Goal: Task Accomplishment & Management: Manage account settings

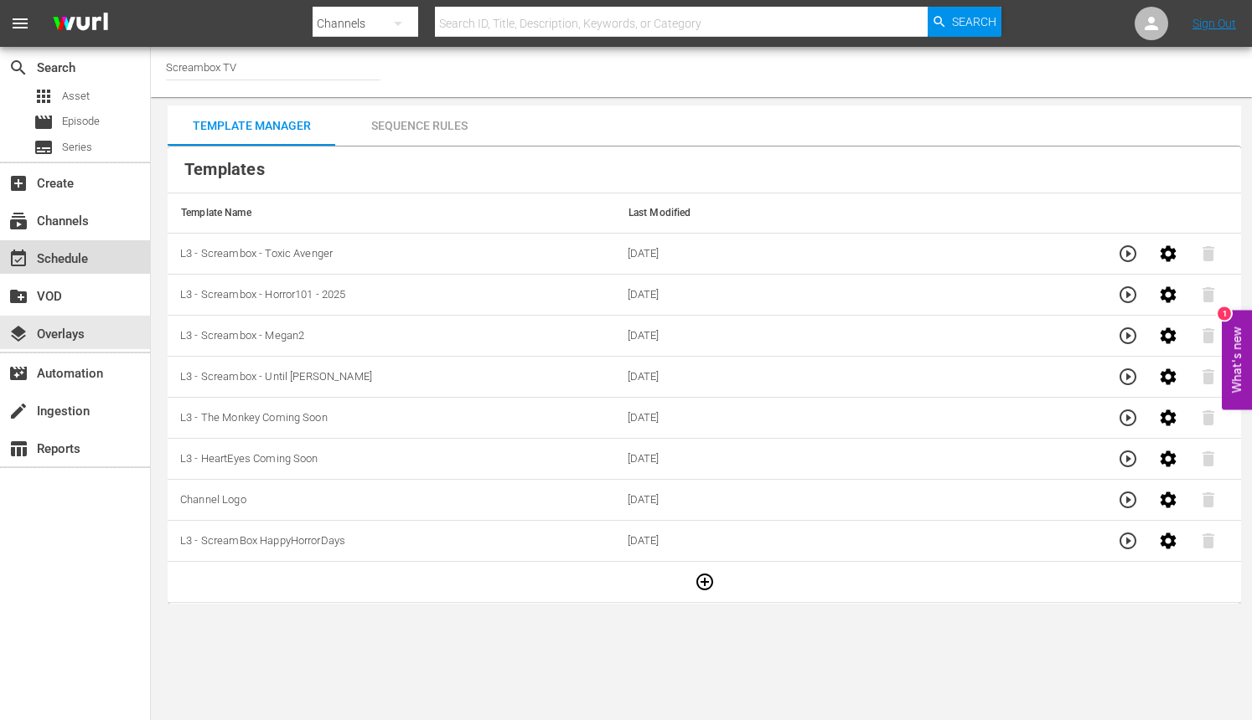
click at [96, 243] on div "event_available Schedule" at bounding box center [75, 257] width 150 height 34
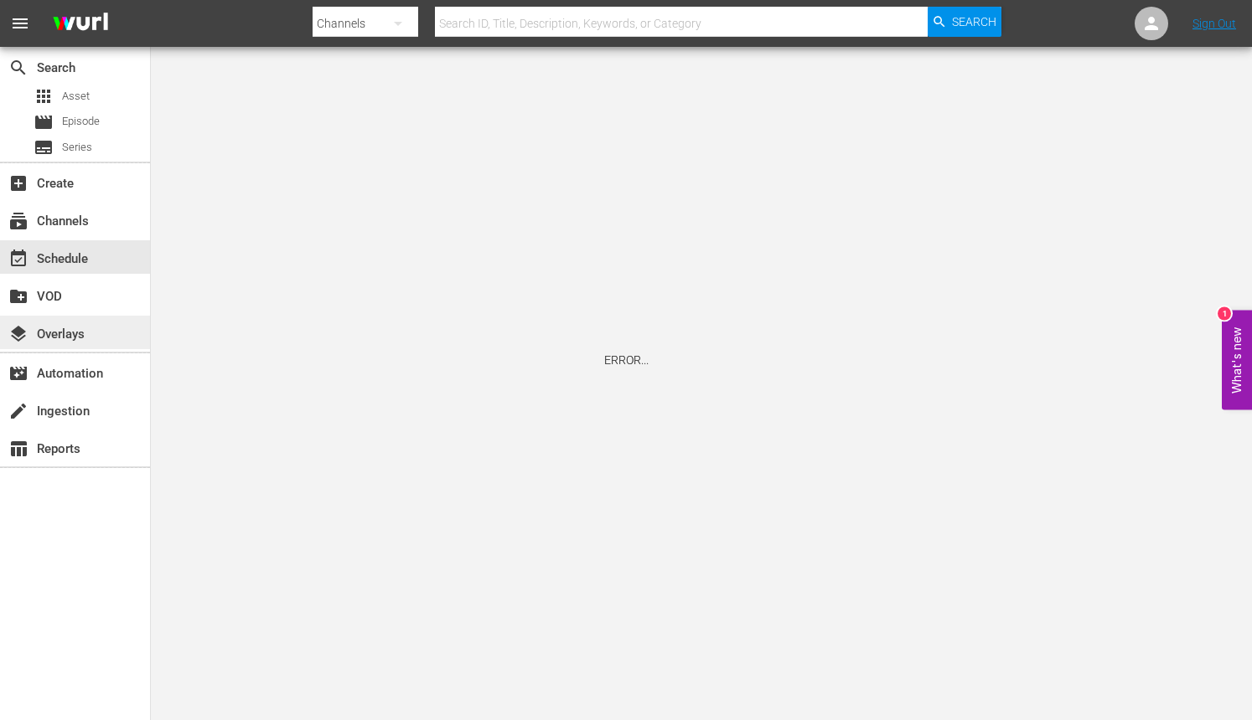
click at [96, 335] on div "layers Overlays" at bounding box center [75, 333] width 150 height 34
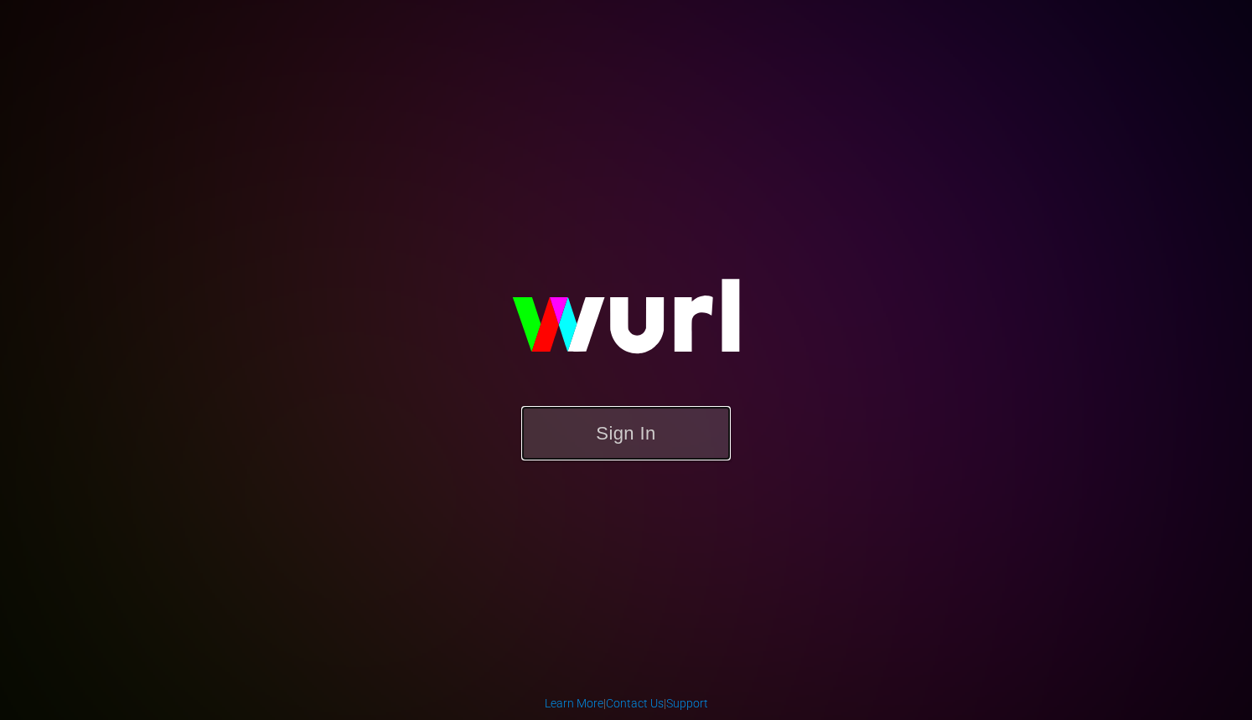
click at [665, 427] on button "Sign In" at bounding box center [625, 433] width 209 height 54
click at [654, 452] on button "Sign In" at bounding box center [625, 433] width 209 height 54
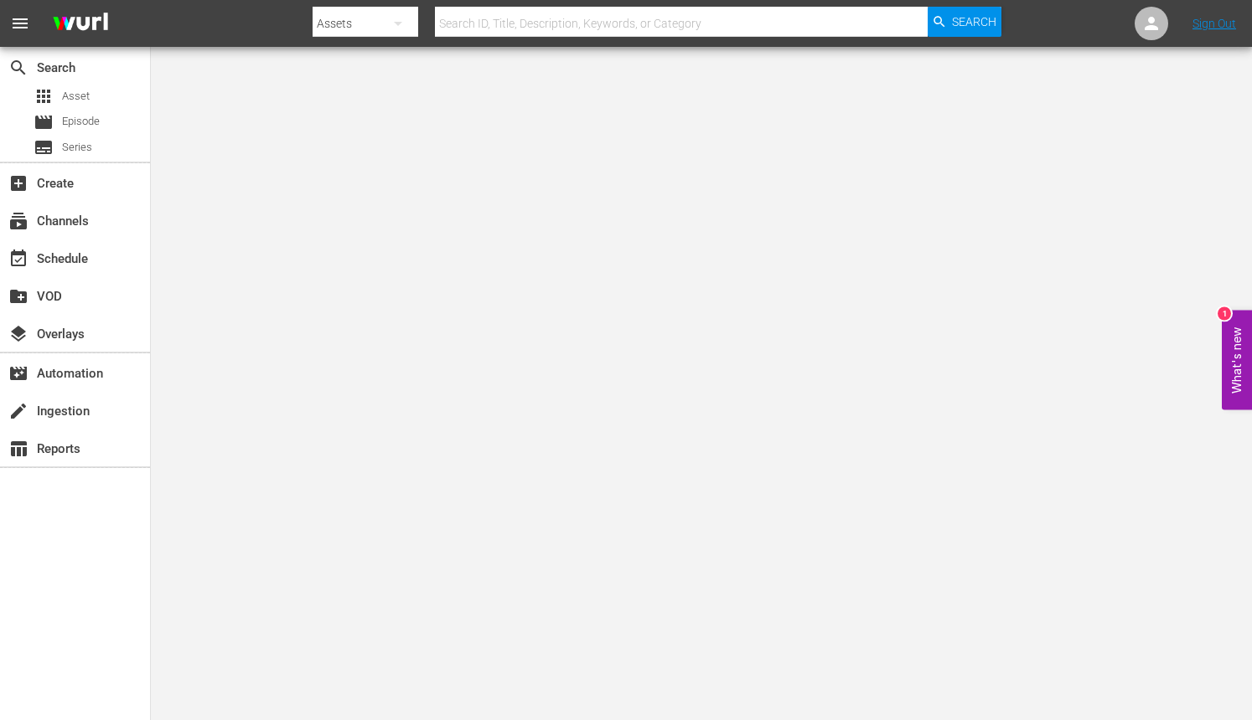
click at [318, 29] on div "Assets" at bounding box center [365, 23] width 106 height 47
click at [347, 80] on div "Channels" at bounding box center [366, 70] width 67 height 27
click at [112, 328] on div "layers Overlays" at bounding box center [75, 333] width 150 height 34
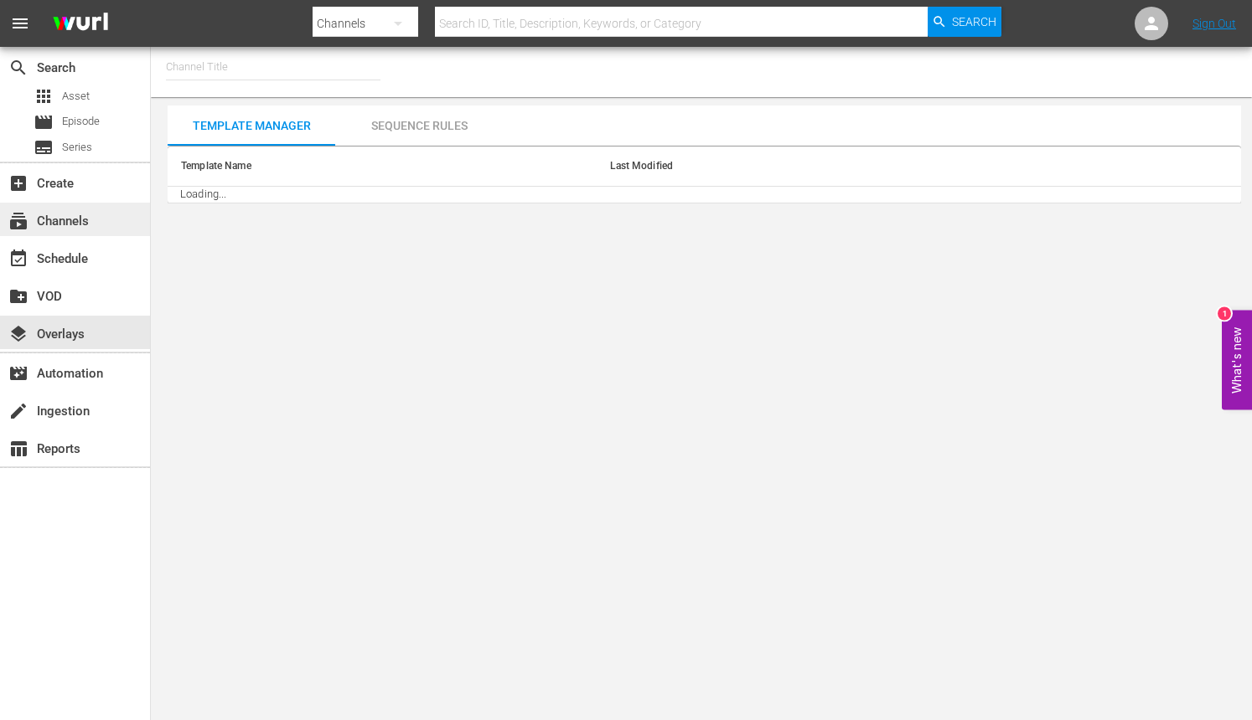
click at [91, 232] on div "subscriptions Channels" at bounding box center [75, 220] width 150 height 34
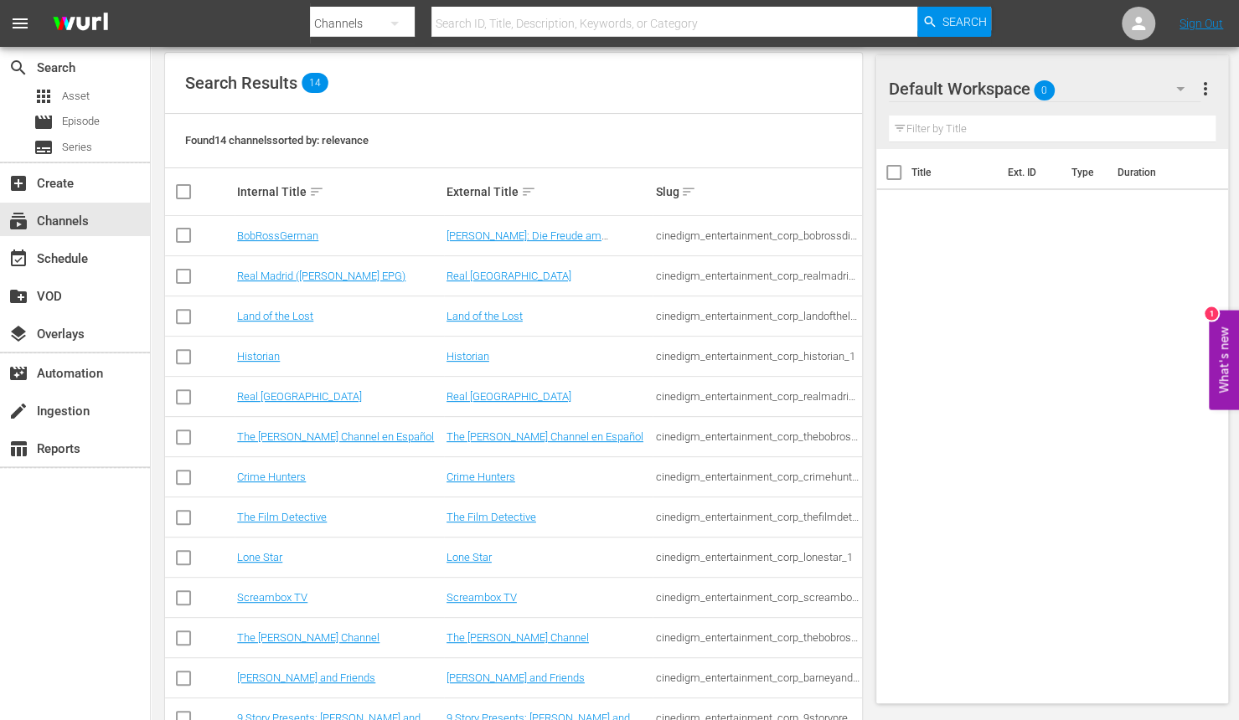
scroll to position [168, 0]
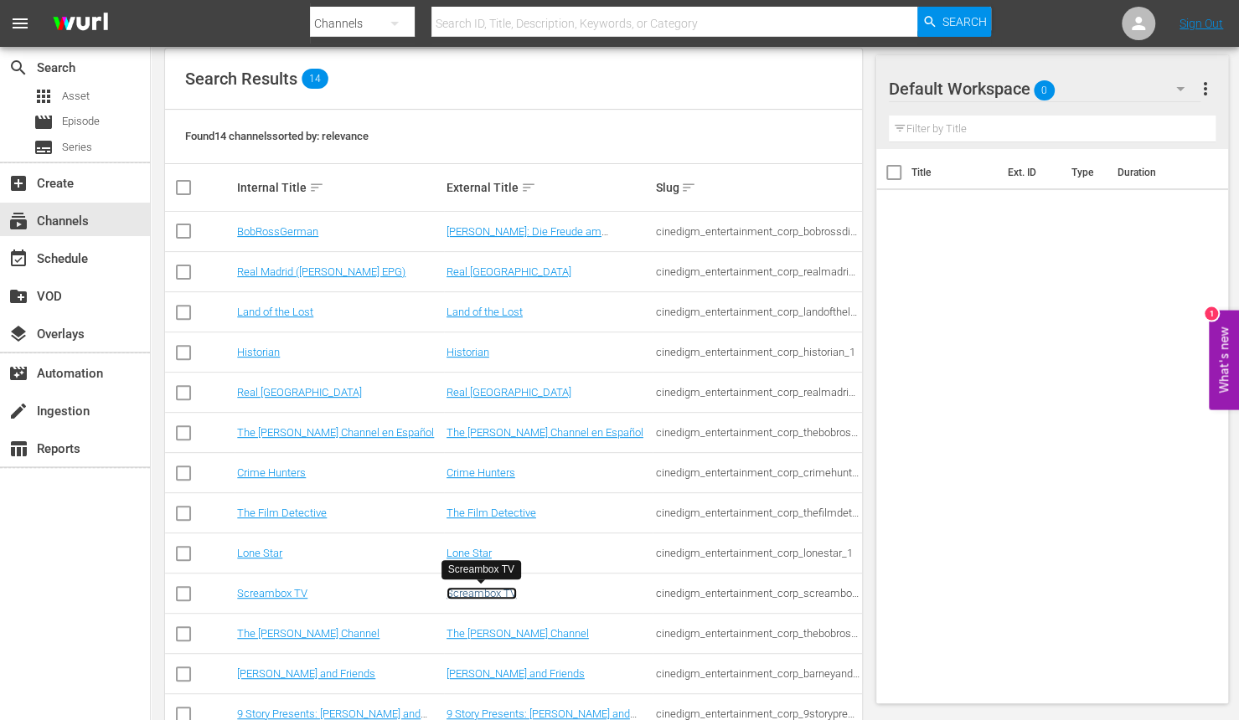
click at [482, 596] on link "Screambox TV" at bounding box center [482, 593] width 70 height 13
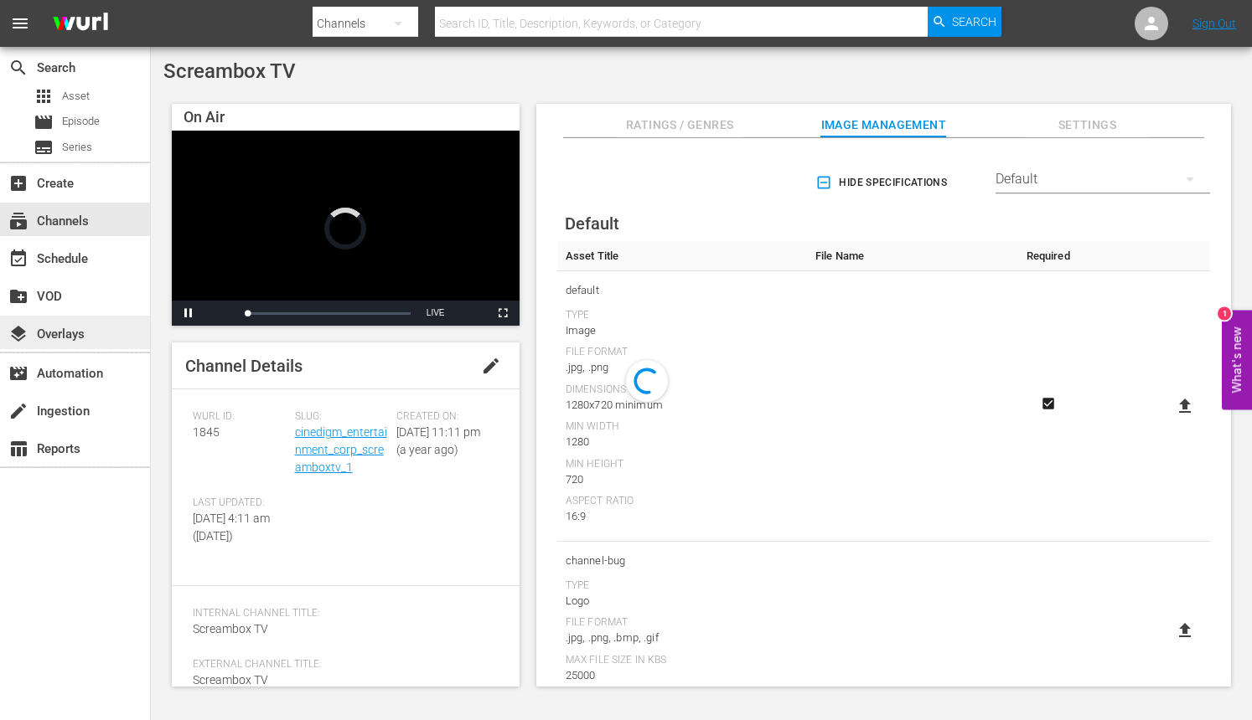
click at [62, 325] on div "layers Overlays" at bounding box center [47, 331] width 94 height 15
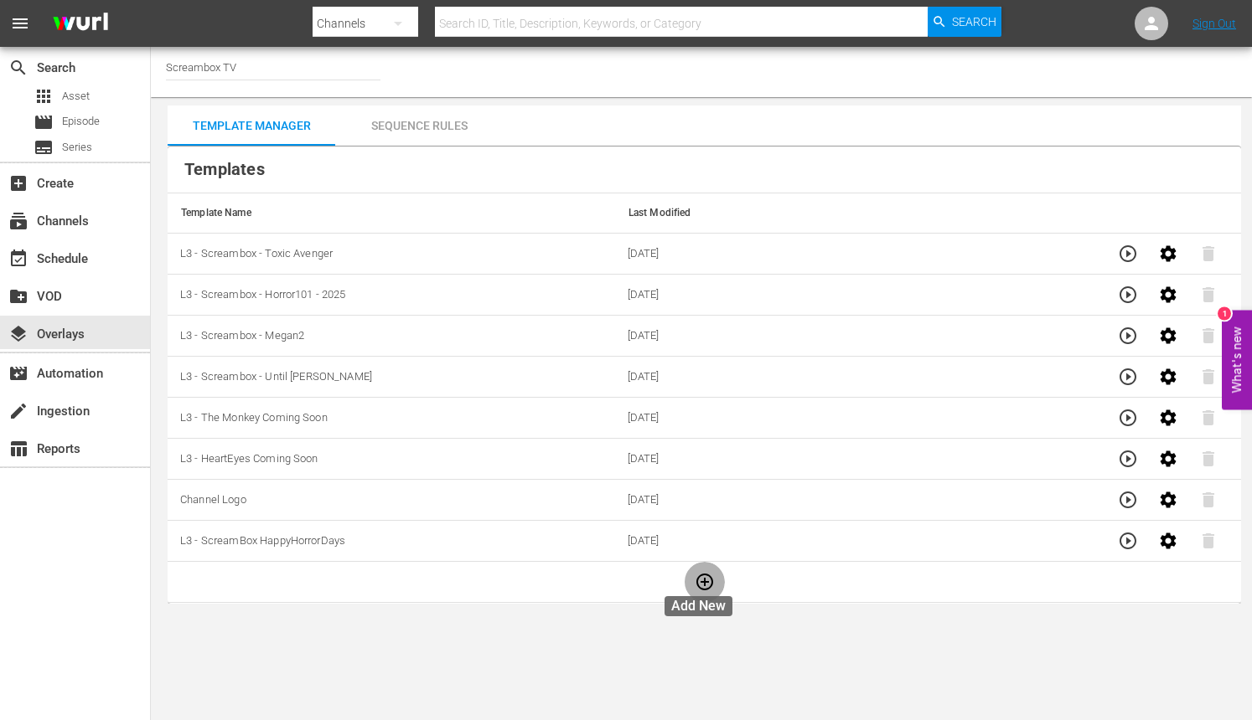
click at [700, 591] on button "button" at bounding box center [704, 582] width 40 height 40
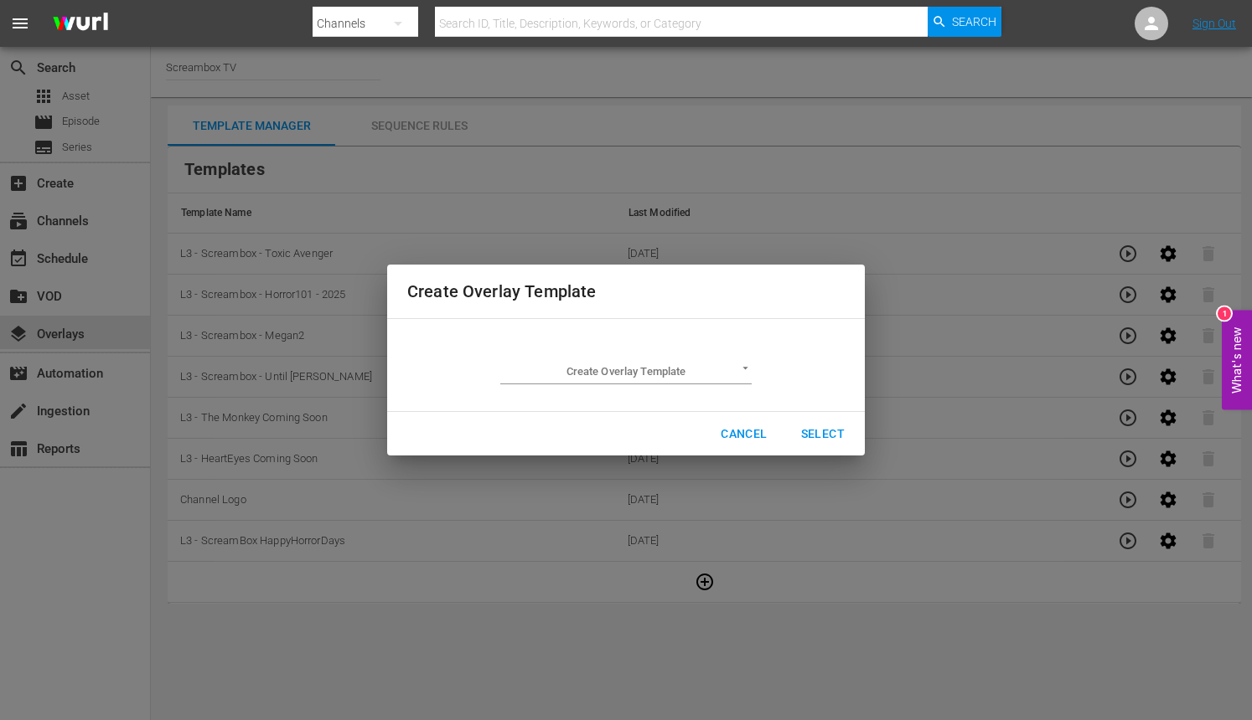
click at [746, 380] on body "menu Search By Channels Search ID, Title, Description, Keywords, or Category Se…" at bounding box center [626, 360] width 1252 height 720
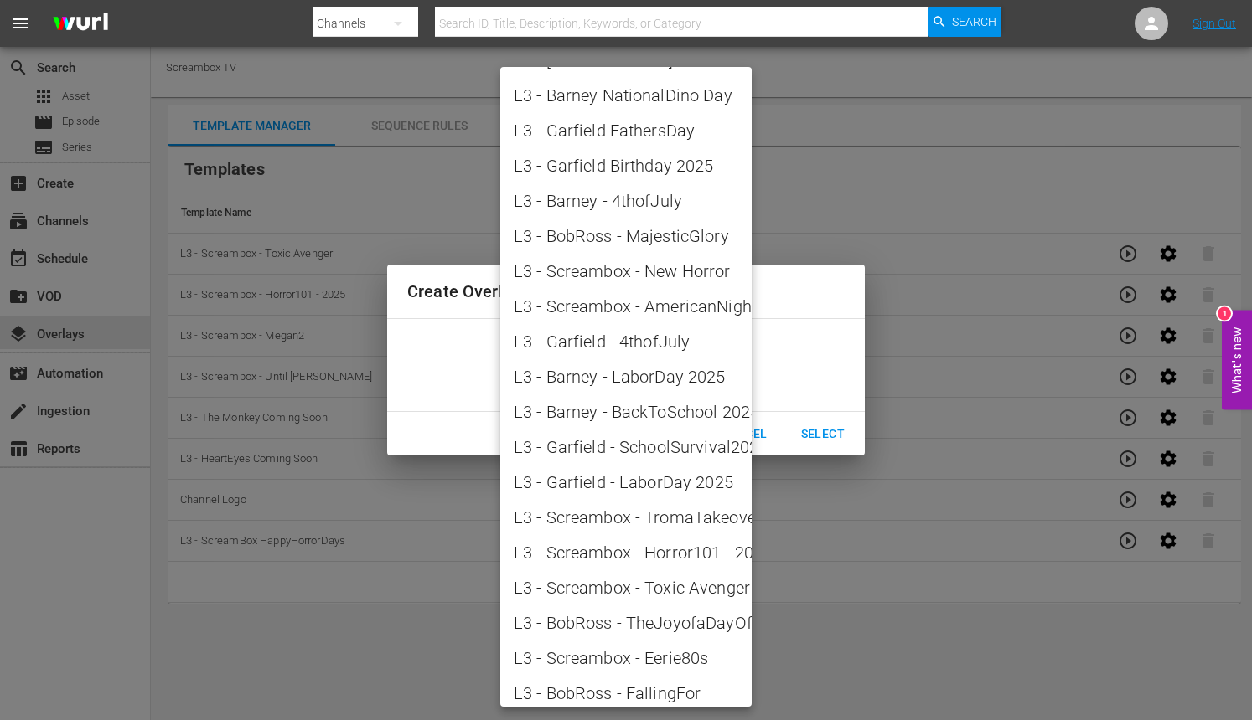
scroll to position [1872, 0]
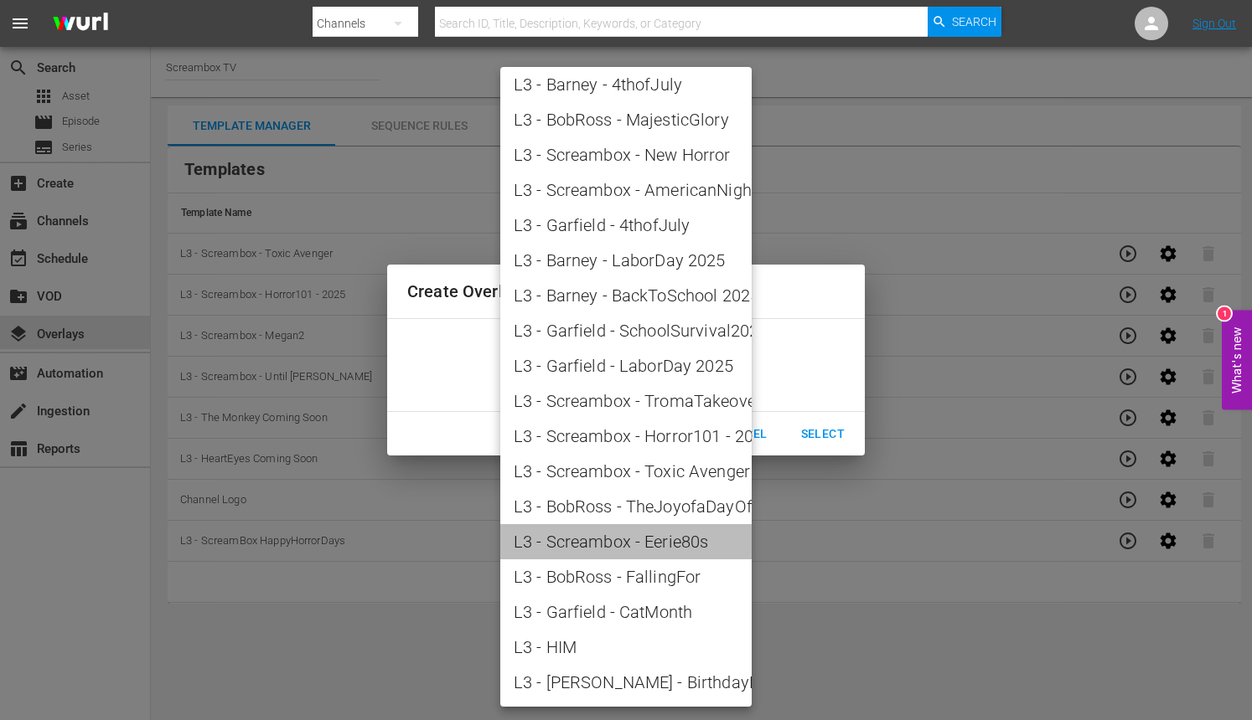
click at [682, 550] on span "L3 - Screambox - Eerie80s" at bounding box center [626, 541] width 225 height 25
type input "L3 - Screambox - Eerie80s"
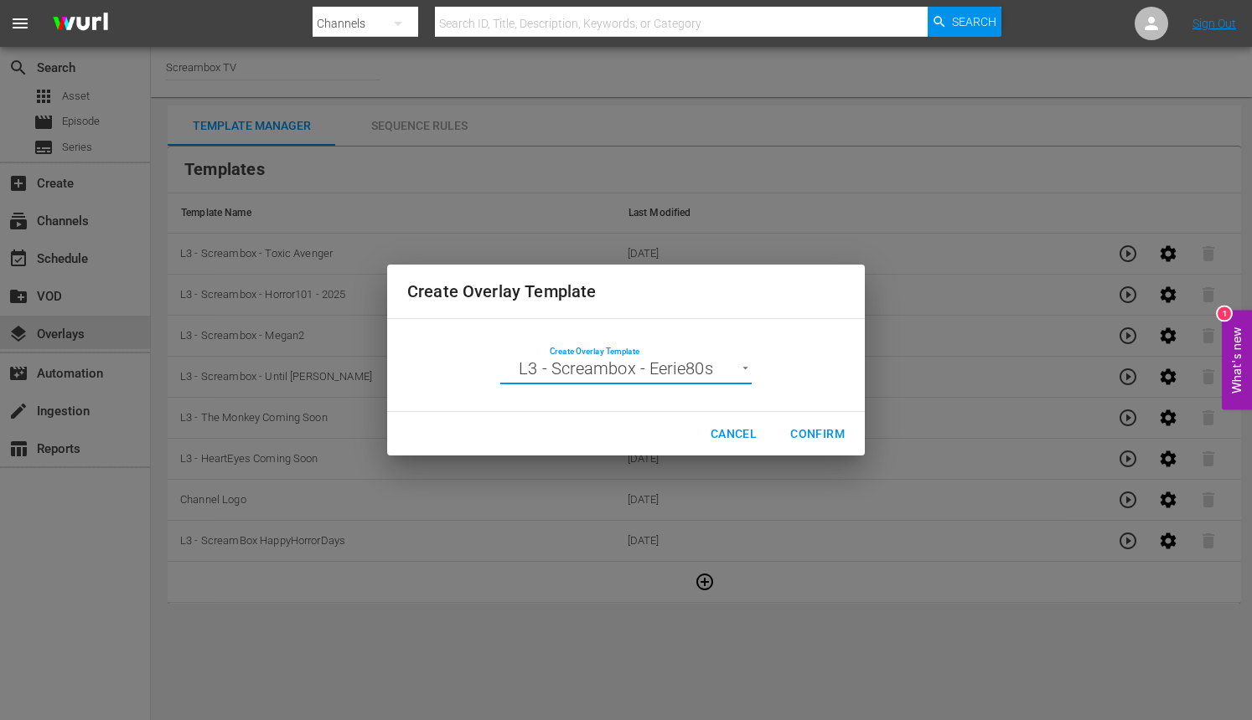
click at [744, 369] on body "menu Search By Channels Search ID, Title, Description, Keywords, or Category Se…" at bounding box center [626, 360] width 1252 height 720
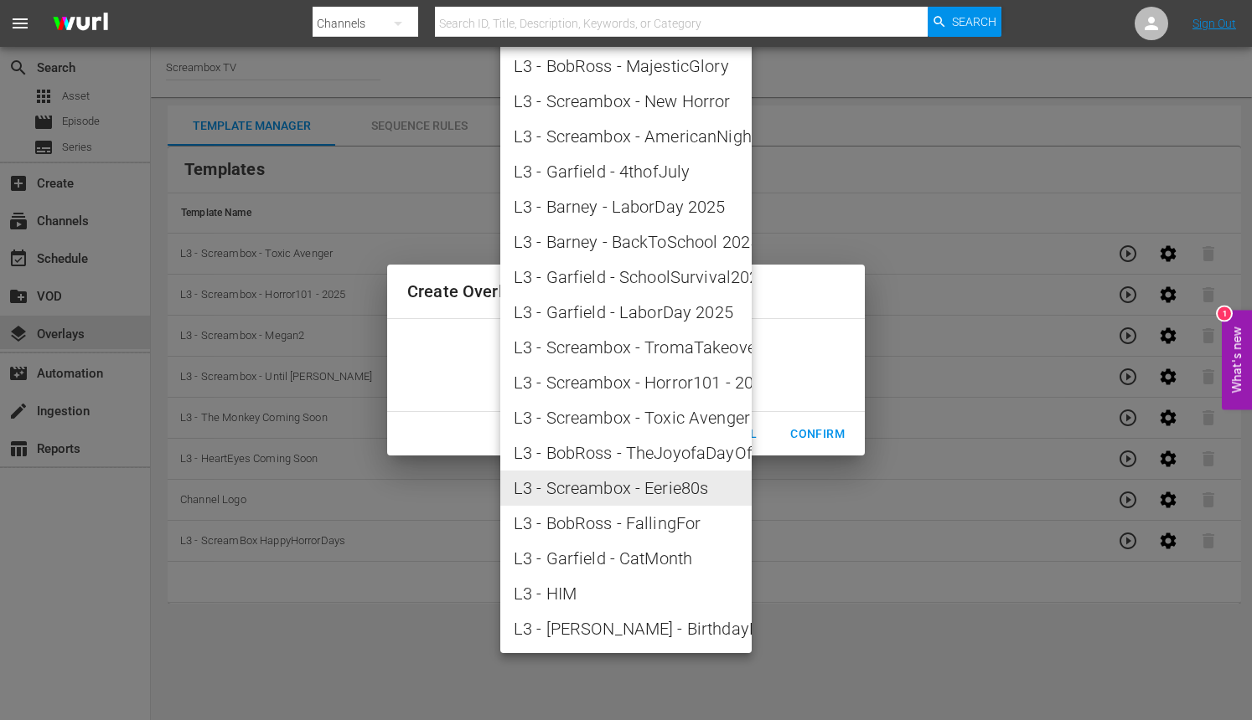
click at [853, 536] on div at bounding box center [626, 360] width 1252 height 720
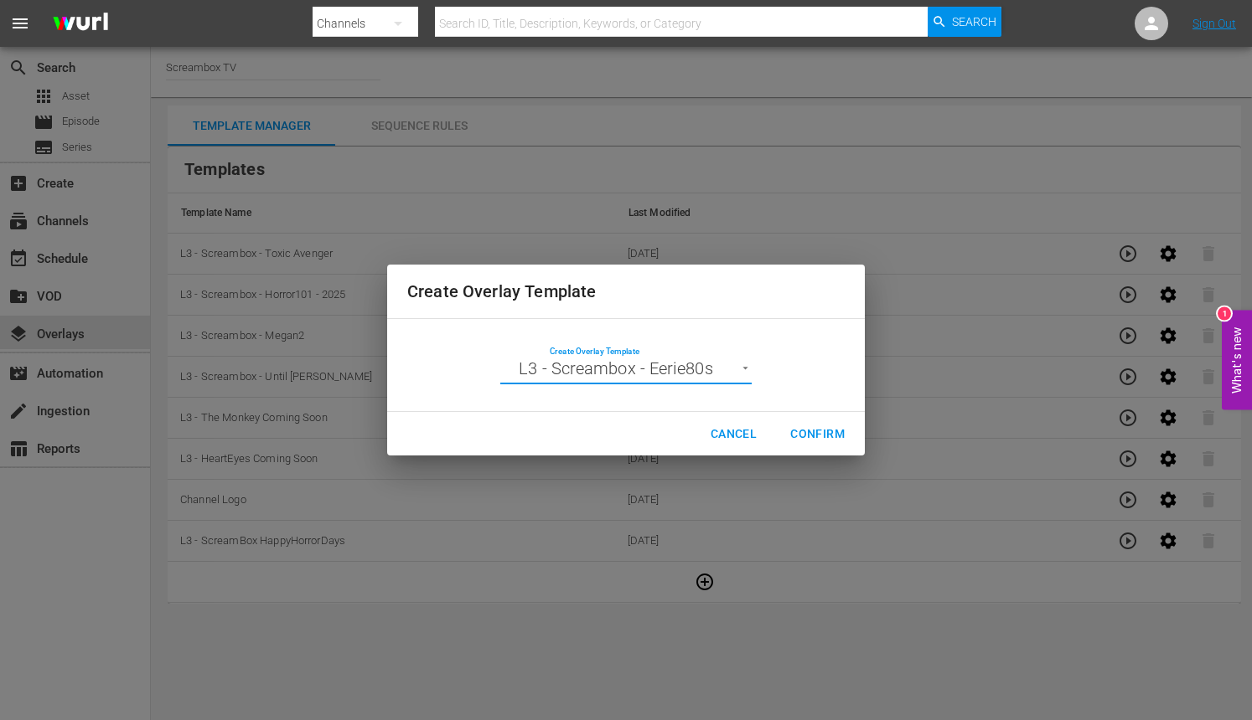
click at [815, 440] on span "Confirm" at bounding box center [817, 434] width 54 height 21
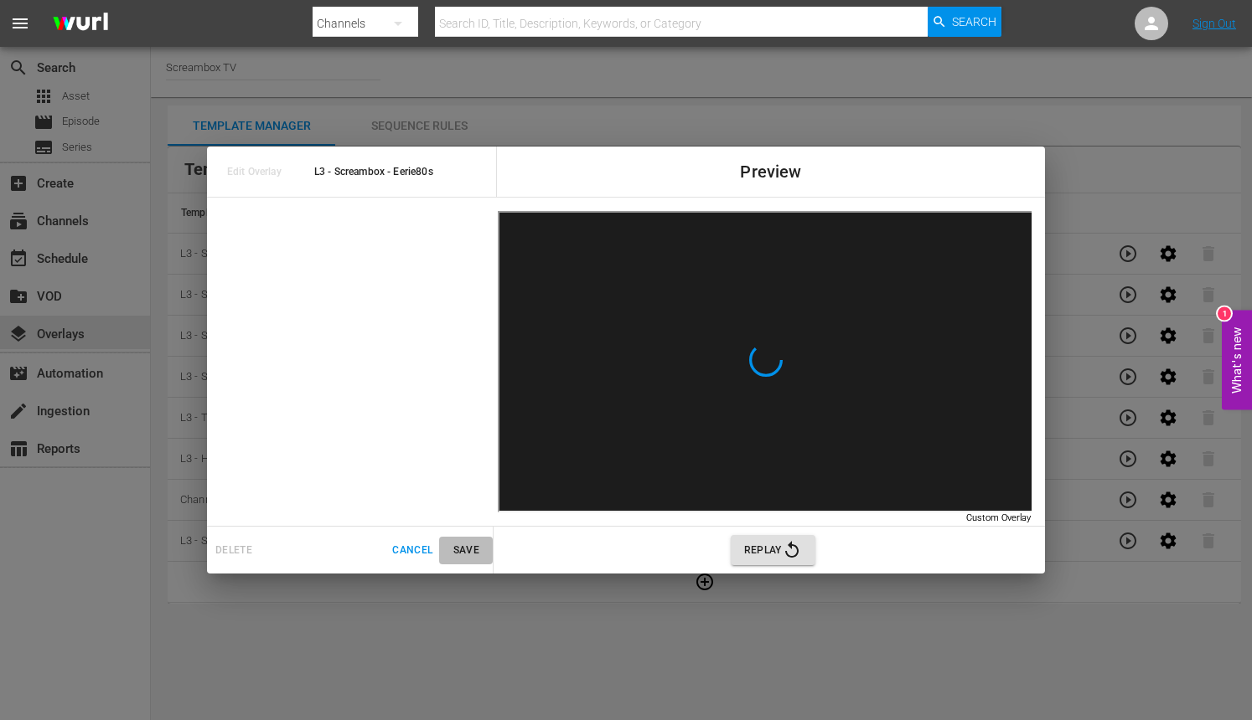
click at [457, 550] on span "Save" at bounding box center [466, 551] width 40 height 18
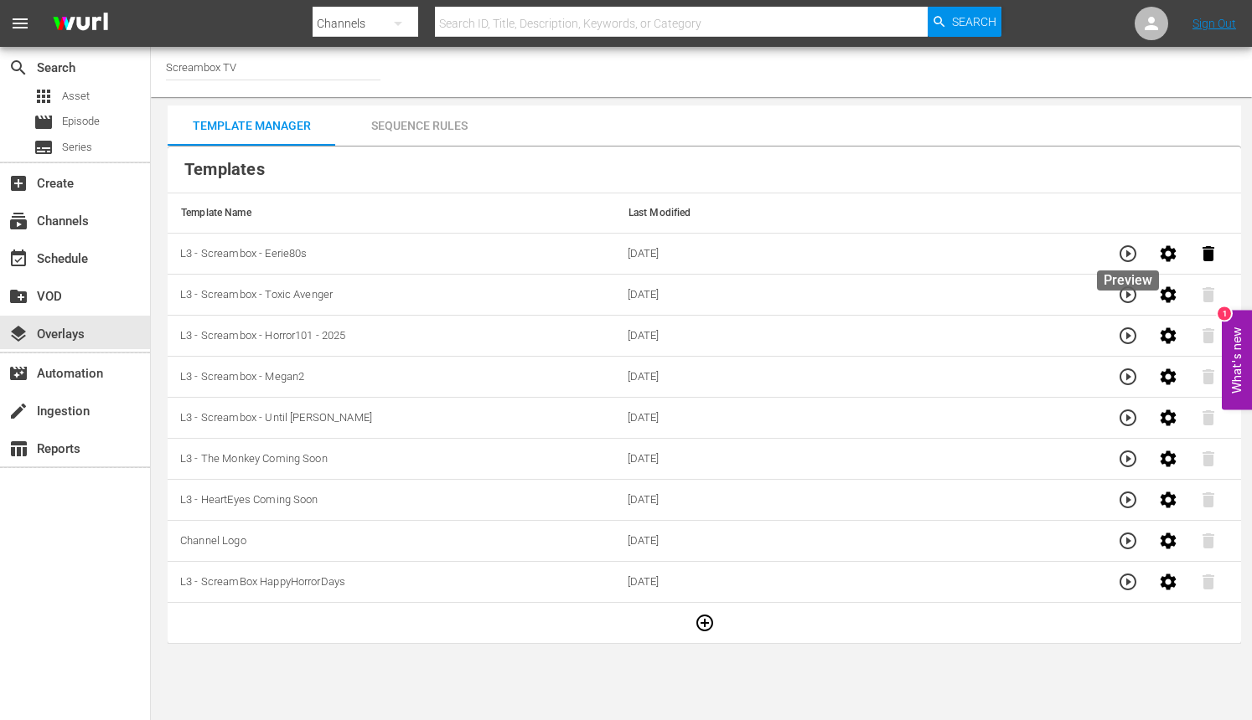
click at [1133, 248] on icon "button" at bounding box center [1128, 254] width 20 height 20
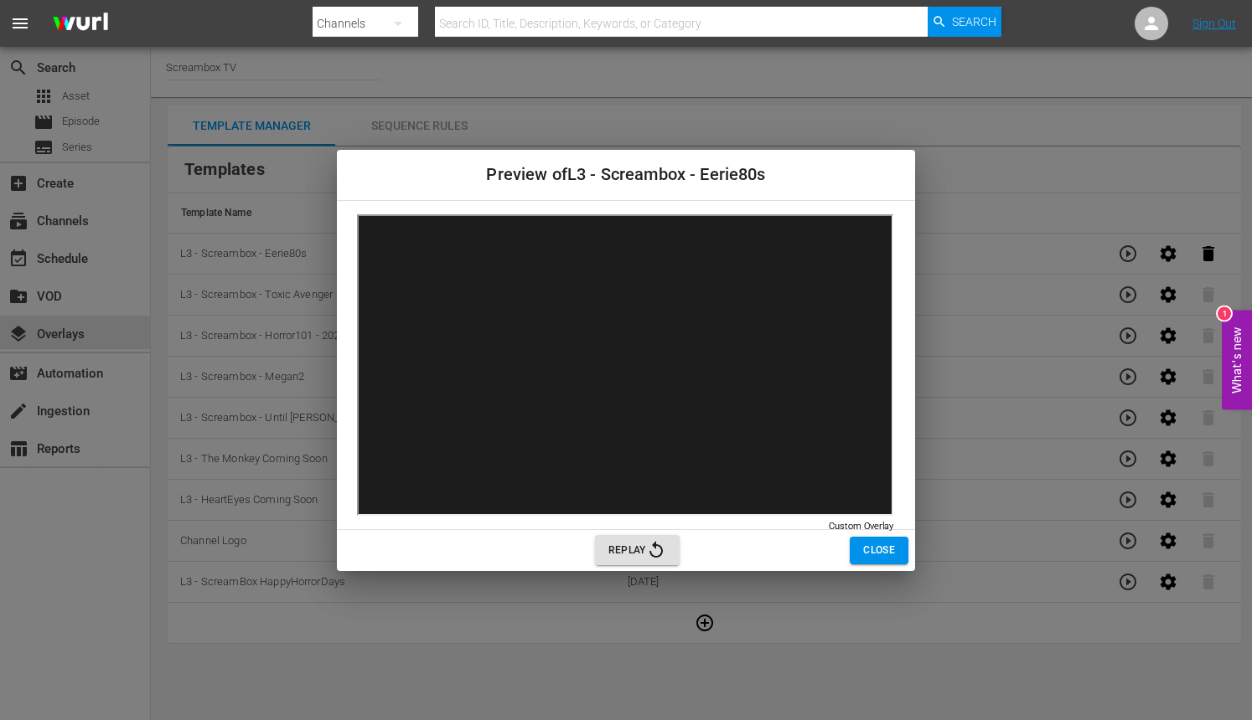
click at [794, 606] on div "Preview of L3 - Screambox - Eerie80s Custom Overlay Custom Overlay Replay Close" at bounding box center [626, 360] width 1252 height 720
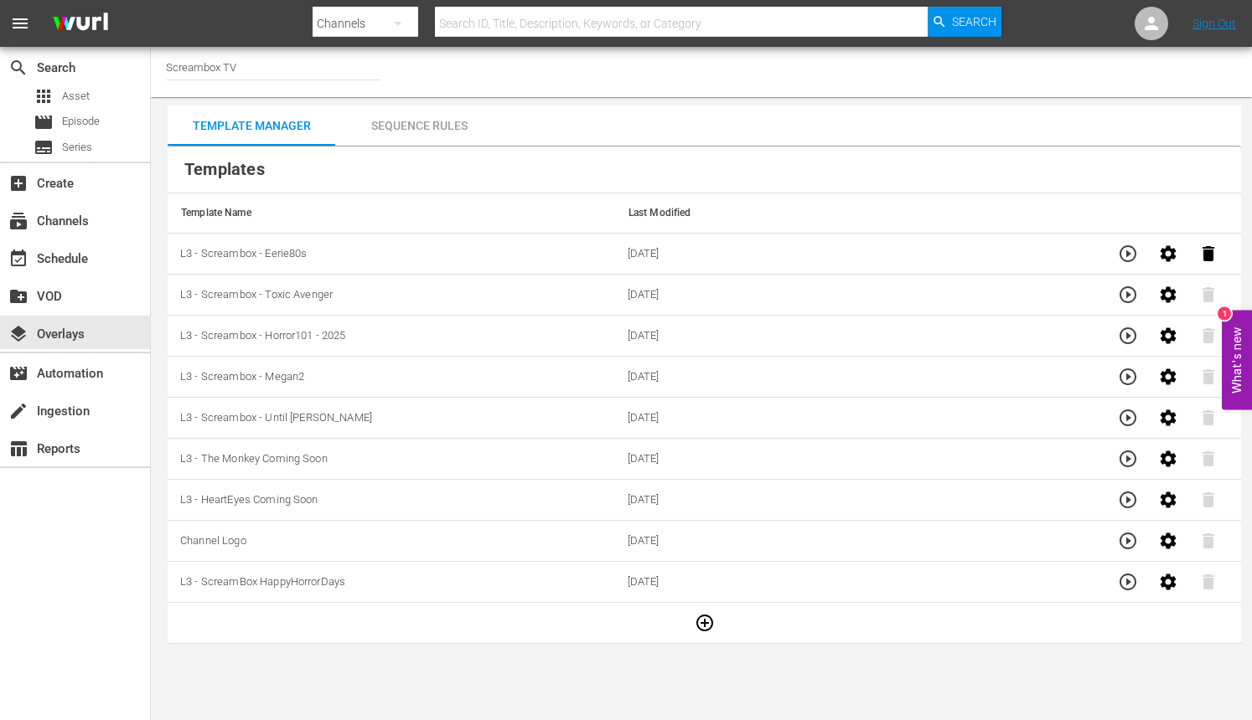
click at [433, 126] on div "Sequence Rules" at bounding box center [419, 126] width 168 height 40
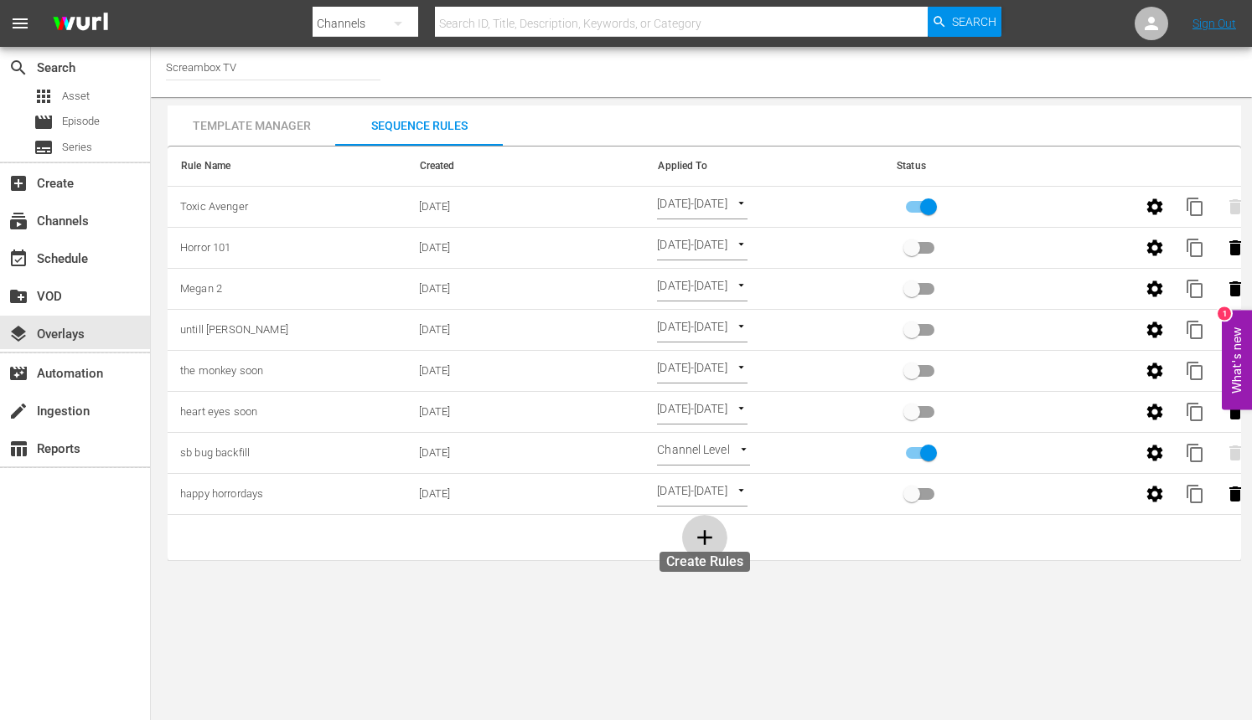
click at [705, 534] on icon "button" at bounding box center [704, 537] width 15 height 15
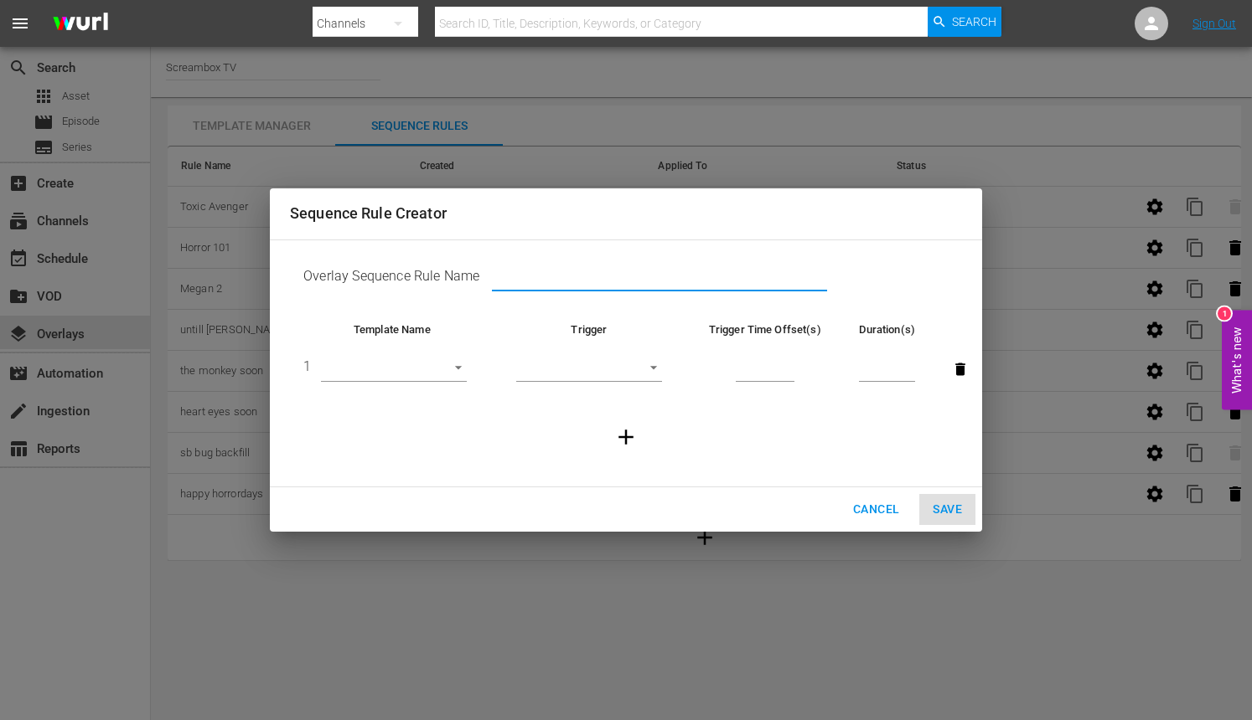
click at [543, 287] on input "text" at bounding box center [659, 279] width 335 height 25
paste input "Eerie 80s"
type input "Eerie 80s"
click at [454, 364] on body "menu Search By Channels Search ID, Title, Description, Keywords, or Category Se…" at bounding box center [626, 360] width 1252 height 720
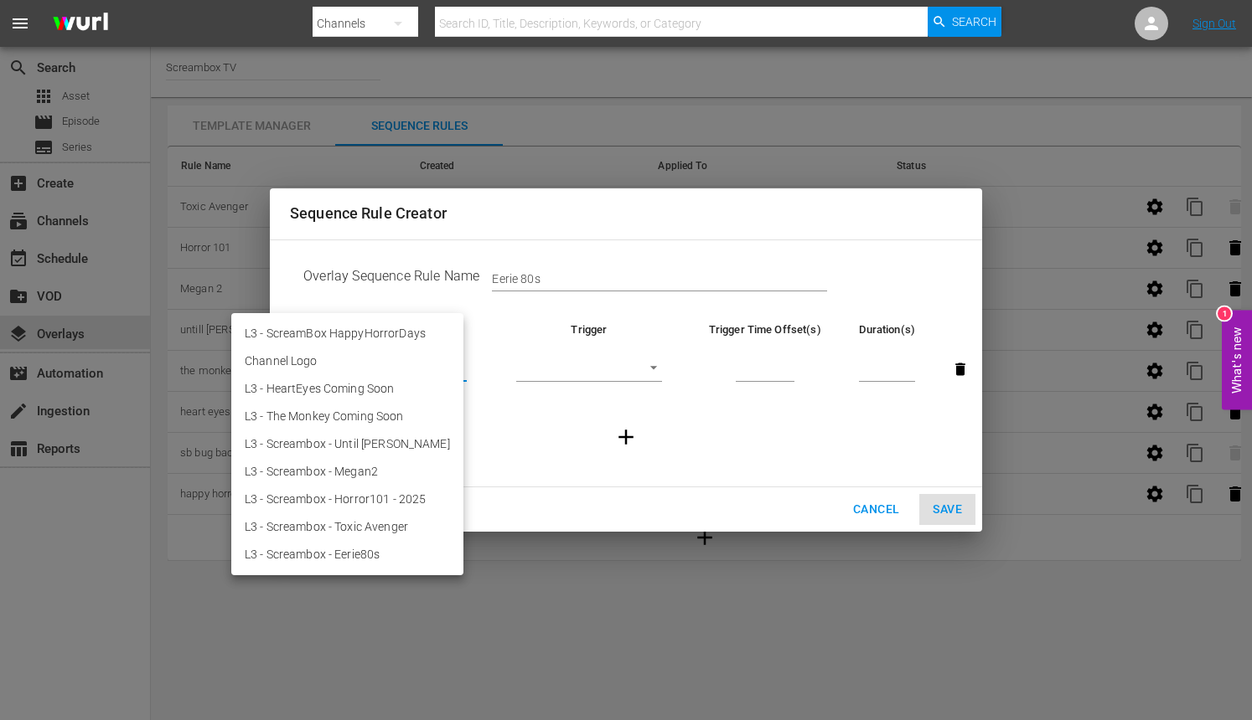
click at [625, 369] on div at bounding box center [626, 360] width 1252 height 720
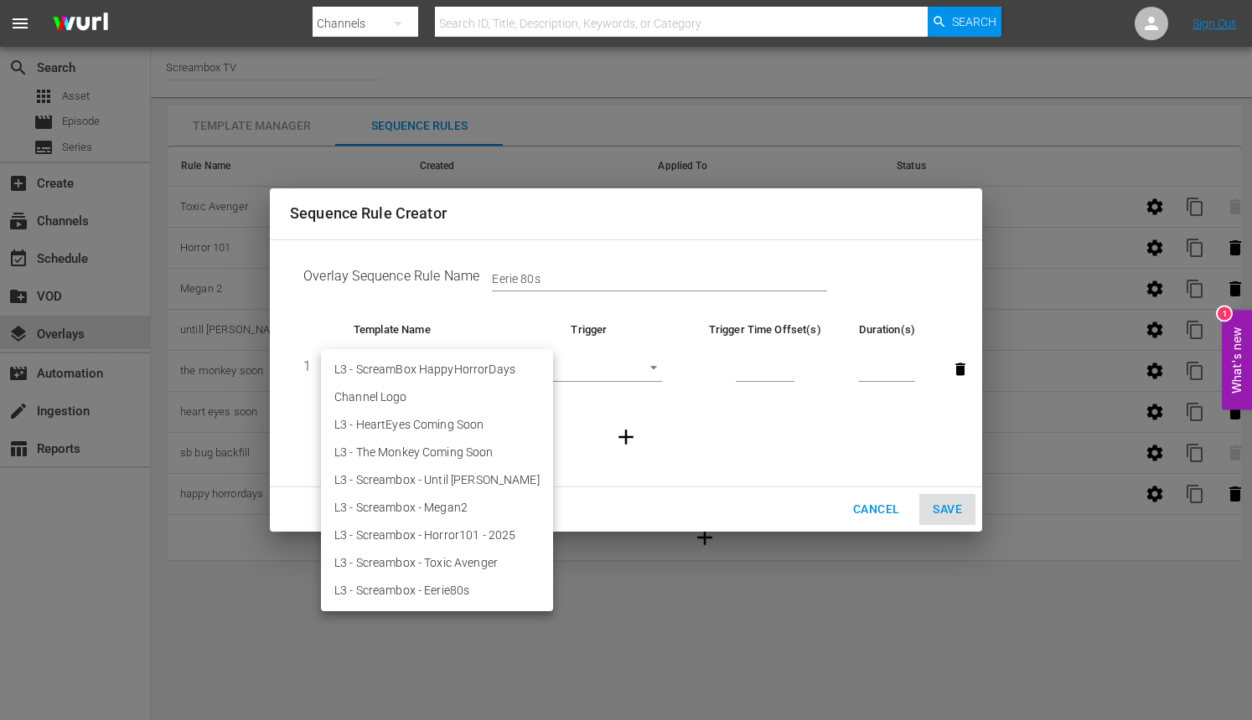
click at [462, 369] on body "menu Search By Channels Search ID, Title, Description, Keywords, or Category Se…" at bounding box center [626, 360] width 1252 height 720
click at [423, 588] on li "L3 - Screambox - Eerie80s" at bounding box center [437, 591] width 232 height 28
type input "30479"
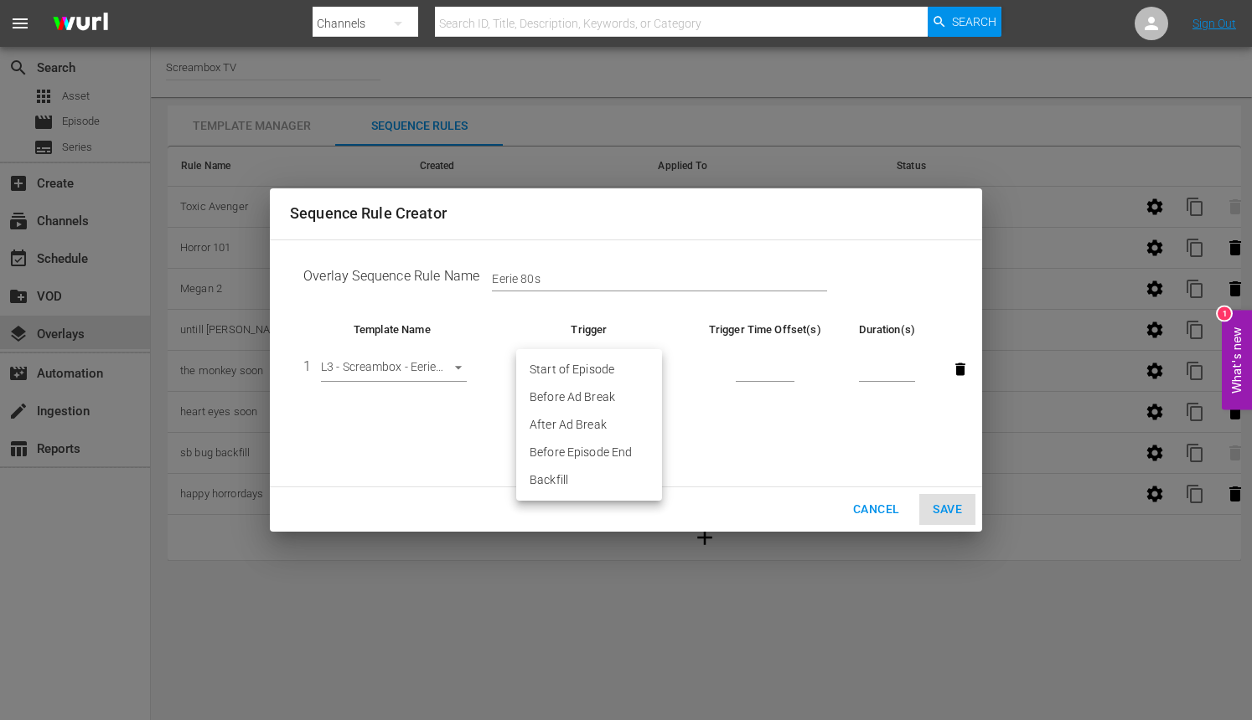
click at [579, 374] on body "menu Search By Channels Search ID, Title, Description, Keywords, or Category Se…" at bounding box center [626, 360] width 1252 height 720
click at [576, 455] on li "Before Episode End" at bounding box center [589, 453] width 146 height 28
type input "END_OF_EPISODE"
click at [765, 372] on input "number" at bounding box center [765, 370] width 59 height 25
type input "60"
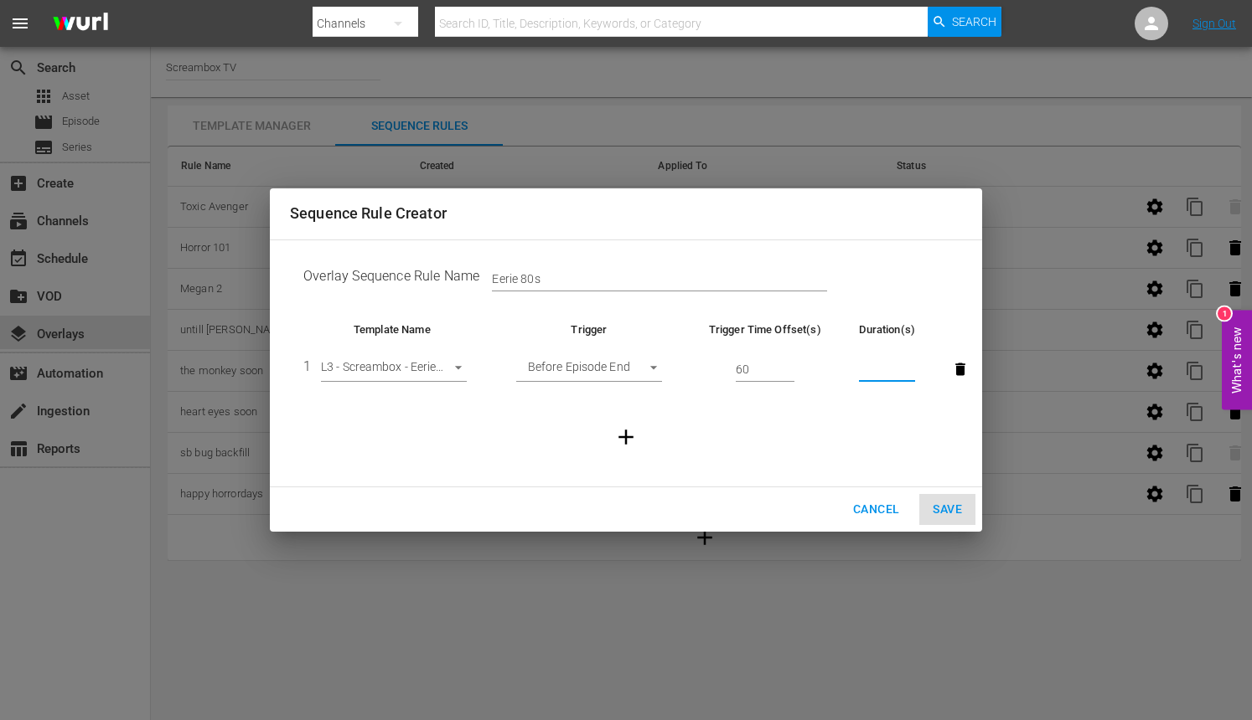
click at [885, 371] on input "number" at bounding box center [887, 370] width 56 height 25
type input "30"
click at [925, 508] on button "Save" at bounding box center [947, 509] width 56 height 31
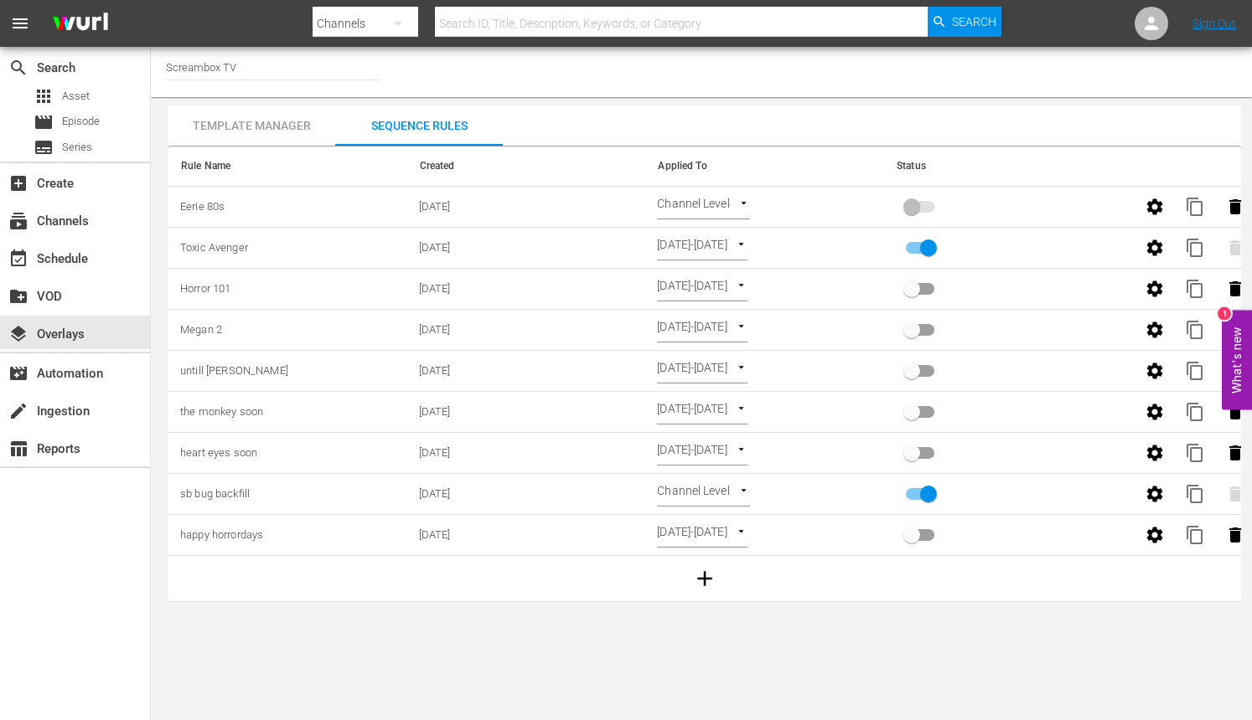
click at [914, 201] on span at bounding box center [920, 207] width 28 height 12
click at [726, 199] on body "menu Search By Channels Search ID, Title, Description, Keywords, or Category Se…" at bounding box center [626, 360] width 1252 height 720
click at [728, 235] on li "Select Date" at bounding box center [707, 234] width 100 height 28
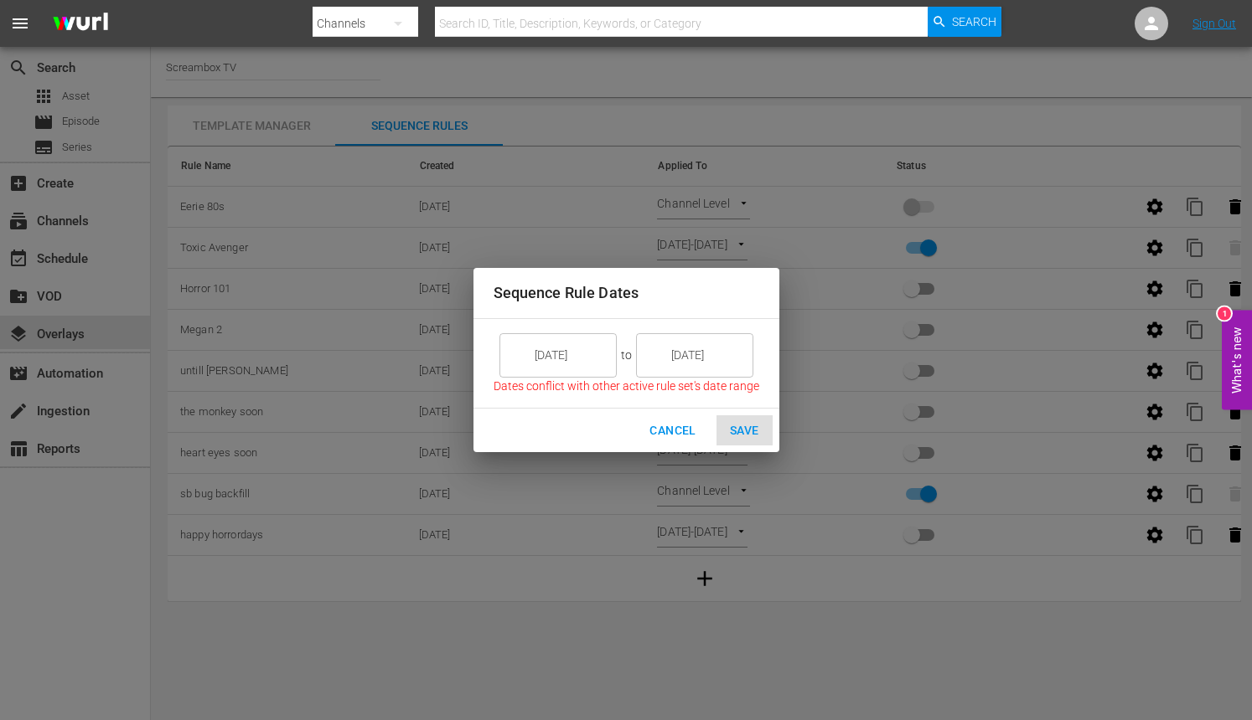
click at [593, 353] on input "8/28/25" at bounding box center [570, 355] width 94 height 45
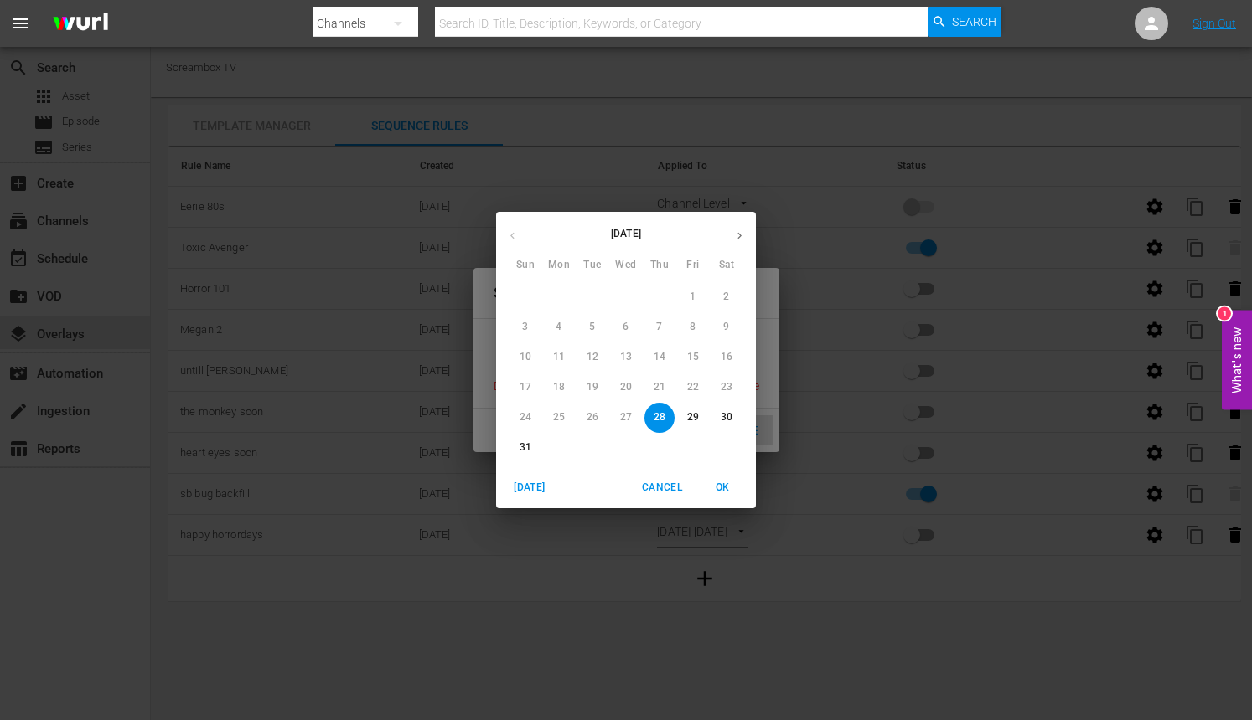
click at [734, 238] on icon "button" at bounding box center [739, 236] width 13 height 13
click at [564, 288] on button "1" at bounding box center [559, 297] width 30 height 30
type input "9/01/25"
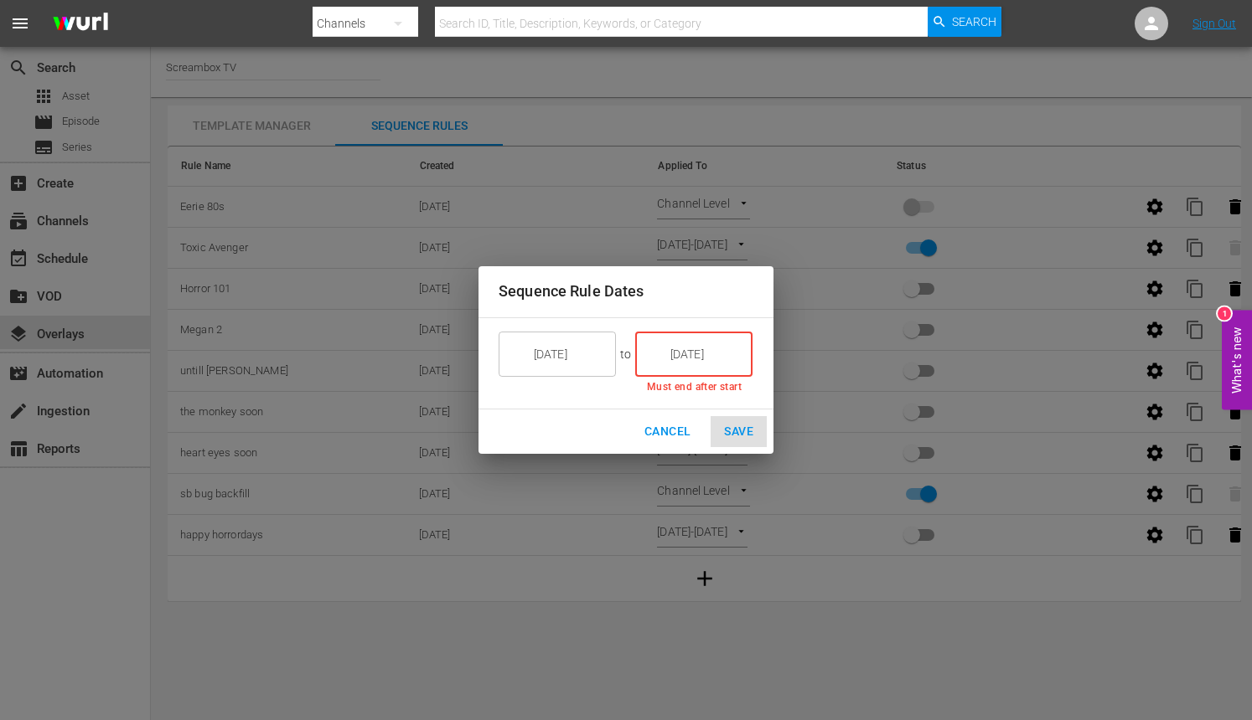
click at [667, 359] on input "8/28/25" at bounding box center [705, 354] width 94 height 45
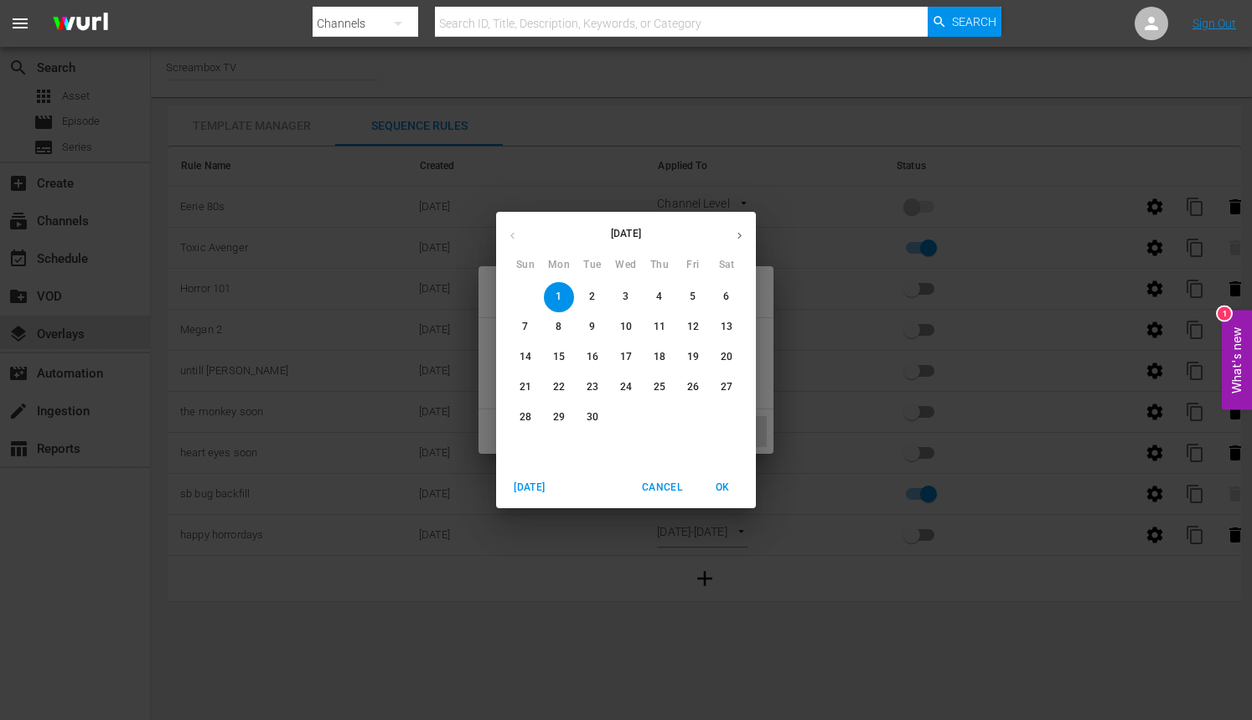
click at [529, 390] on p "21" at bounding box center [525, 387] width 12 height 14
type input "9/21/25"
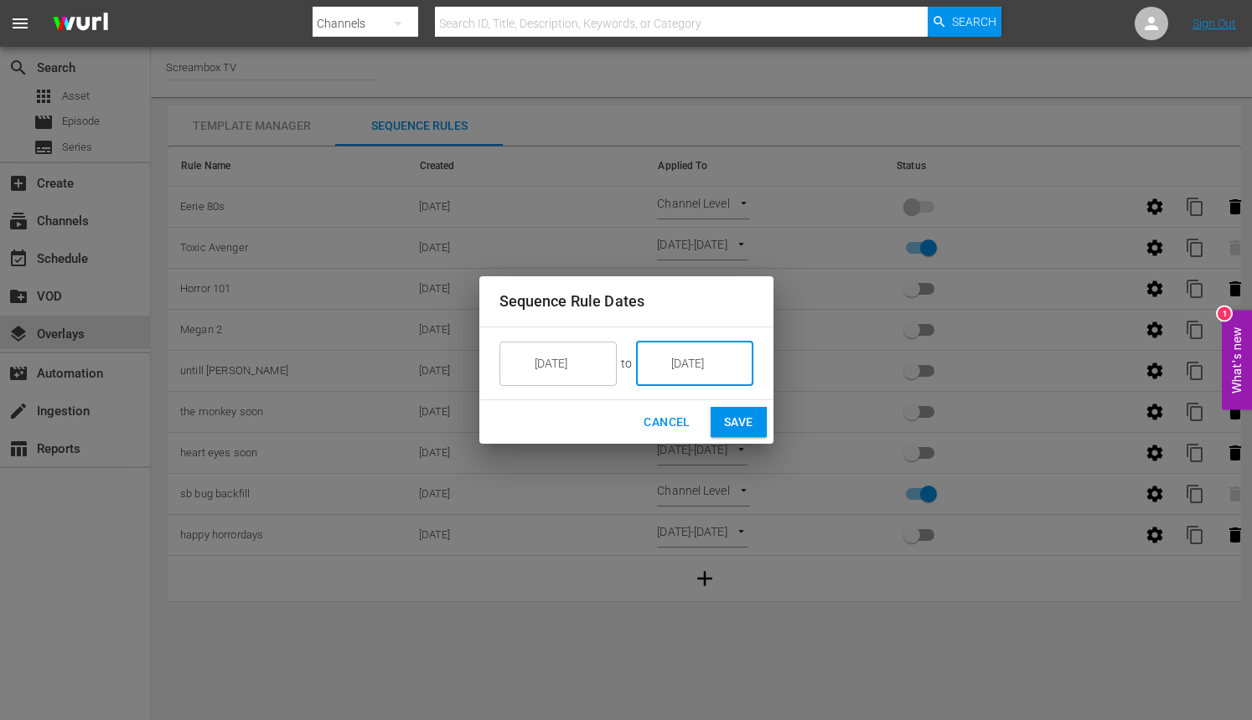
click at [740, 414] on span "Save" at bounding box center [738, 422] width 29 height 21
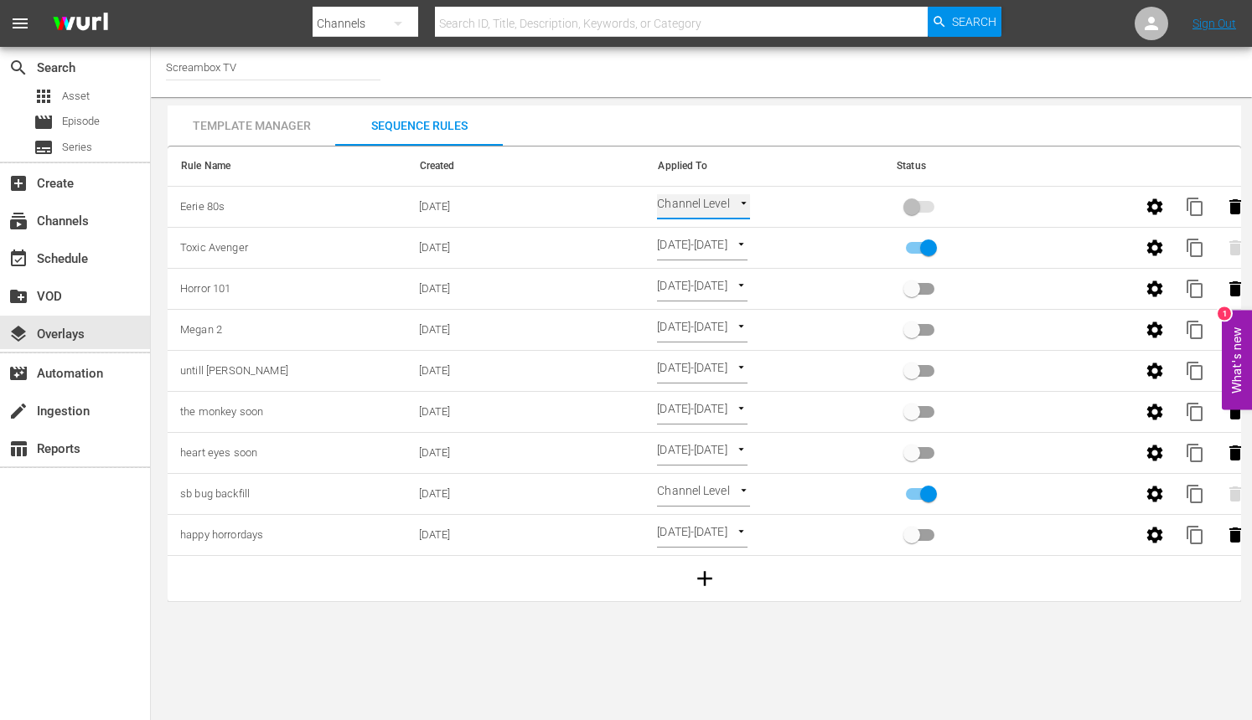
type input "SELECT_DATE"
click at [915, 201] on input "primary checkbox" at bounding box center [912, 210] width 96 height 32
checkbox input "true"
click at [261, 124] on div "Template Manager" at bounding box center [252, 126] width 168 height 40
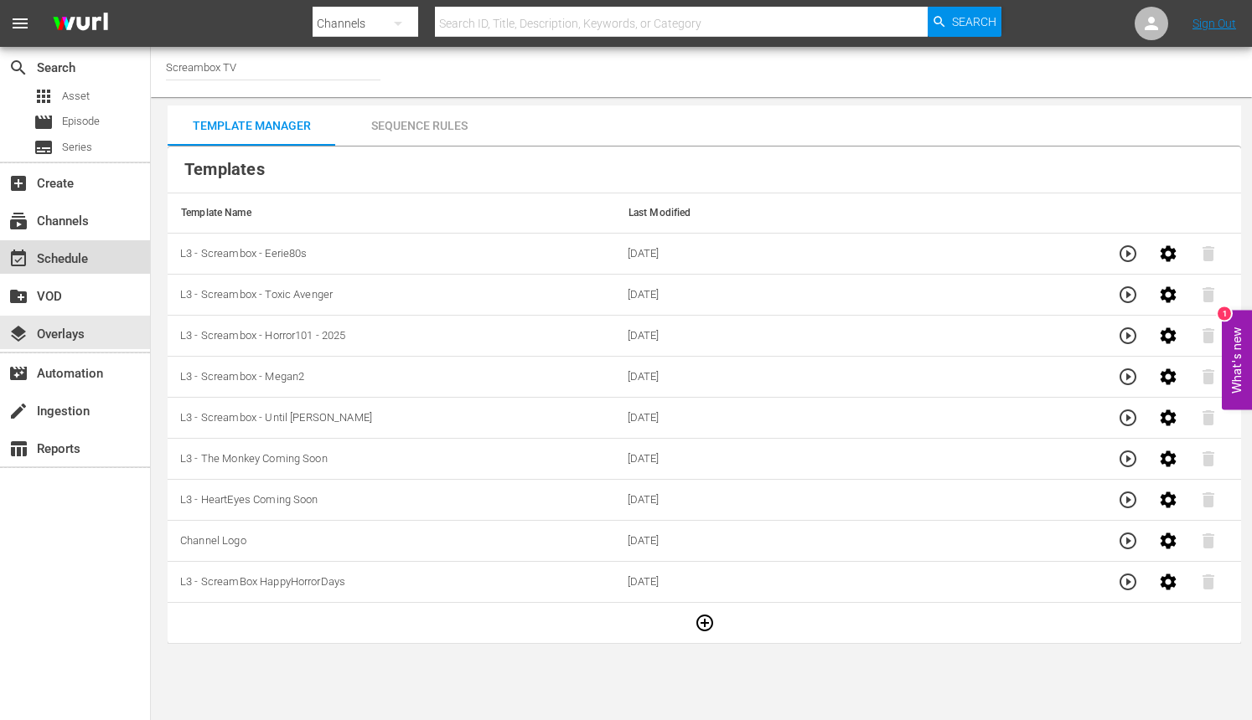
click at [109, 253] on div "event_available Schedule" at bounding box center [75, 257] width 150 height 34
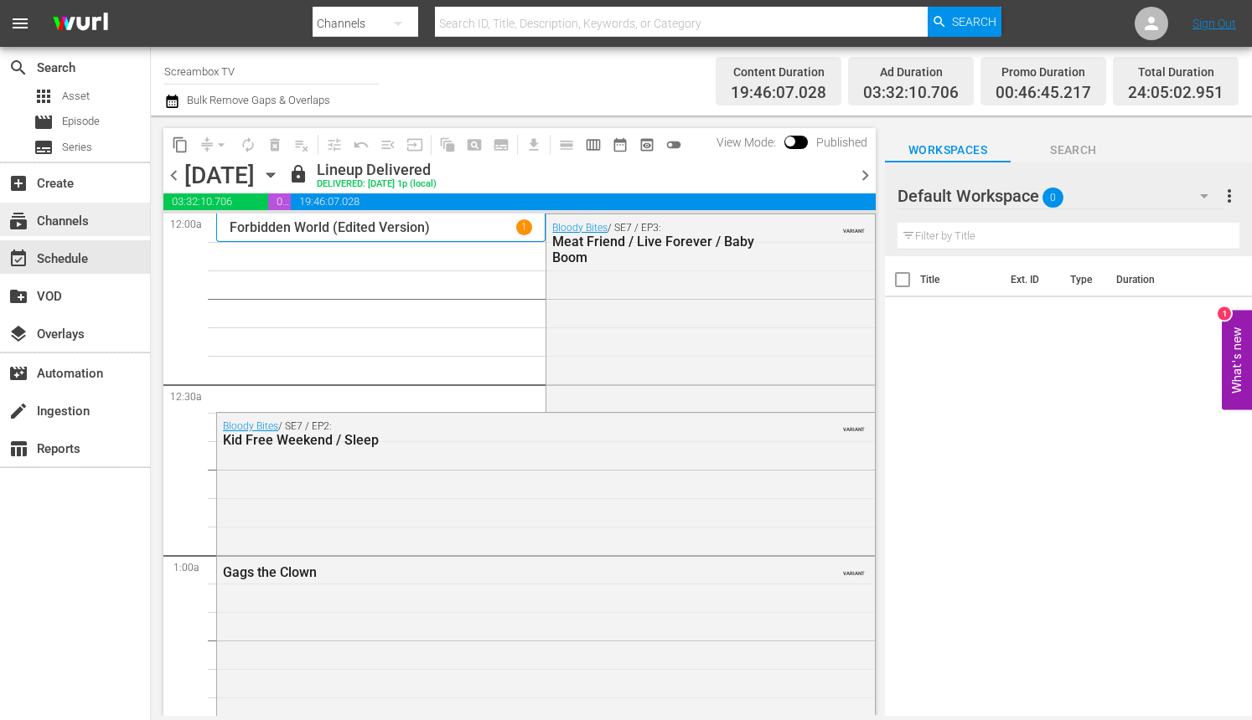
click at [89, 230] on div "subscriptions Channels" at bounding box center [75, 220] width 150 height 34
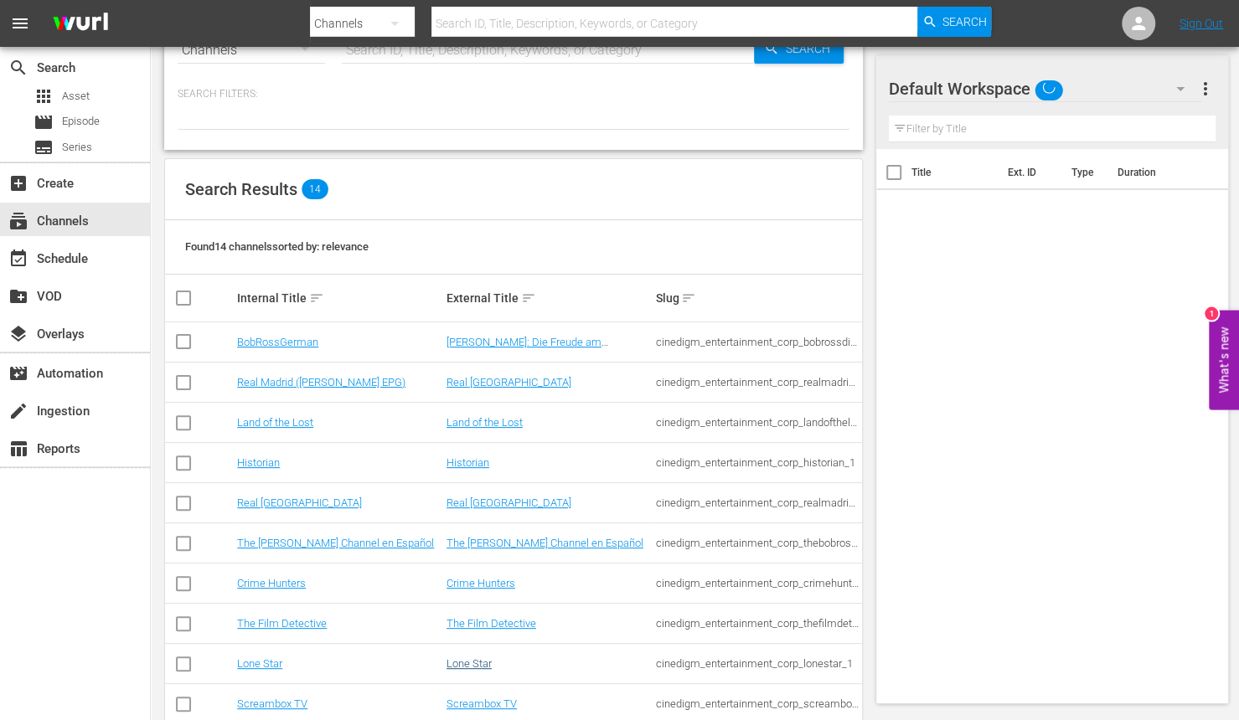
scroll to position [251, 0]
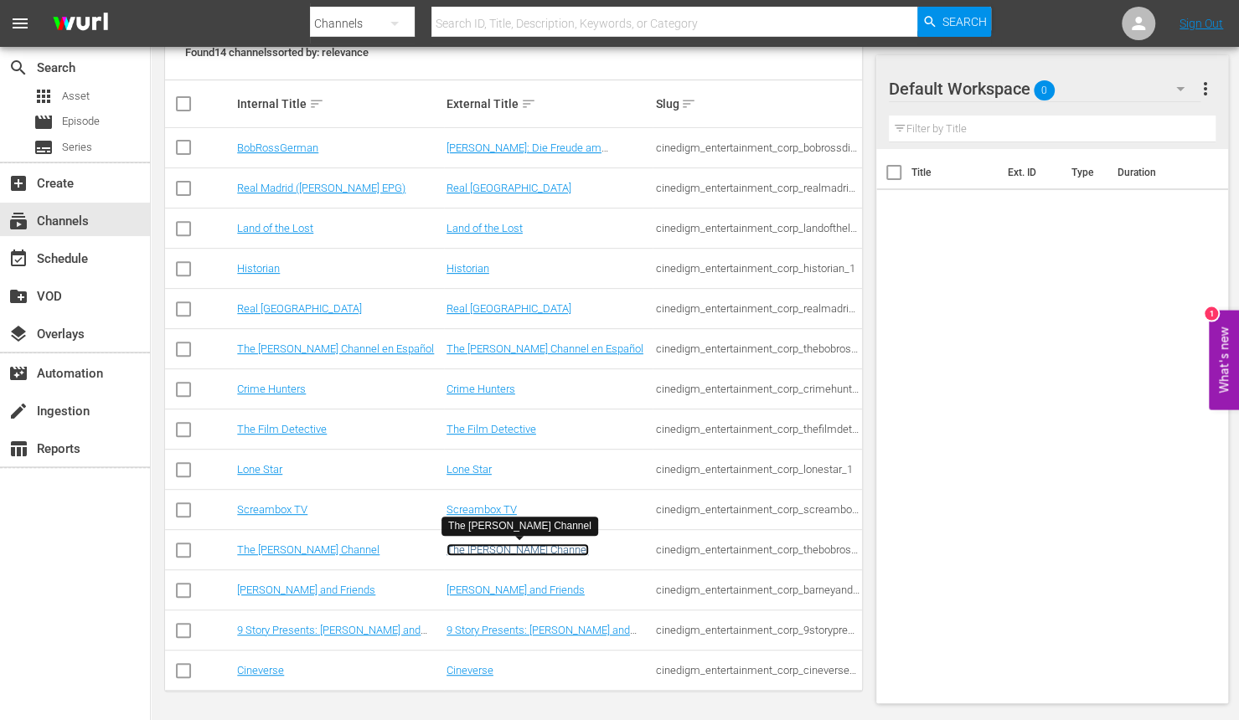
click at [491, 546] on link "The Bob Ross Channel" at bounding box center [518, 550] width 142 height 13
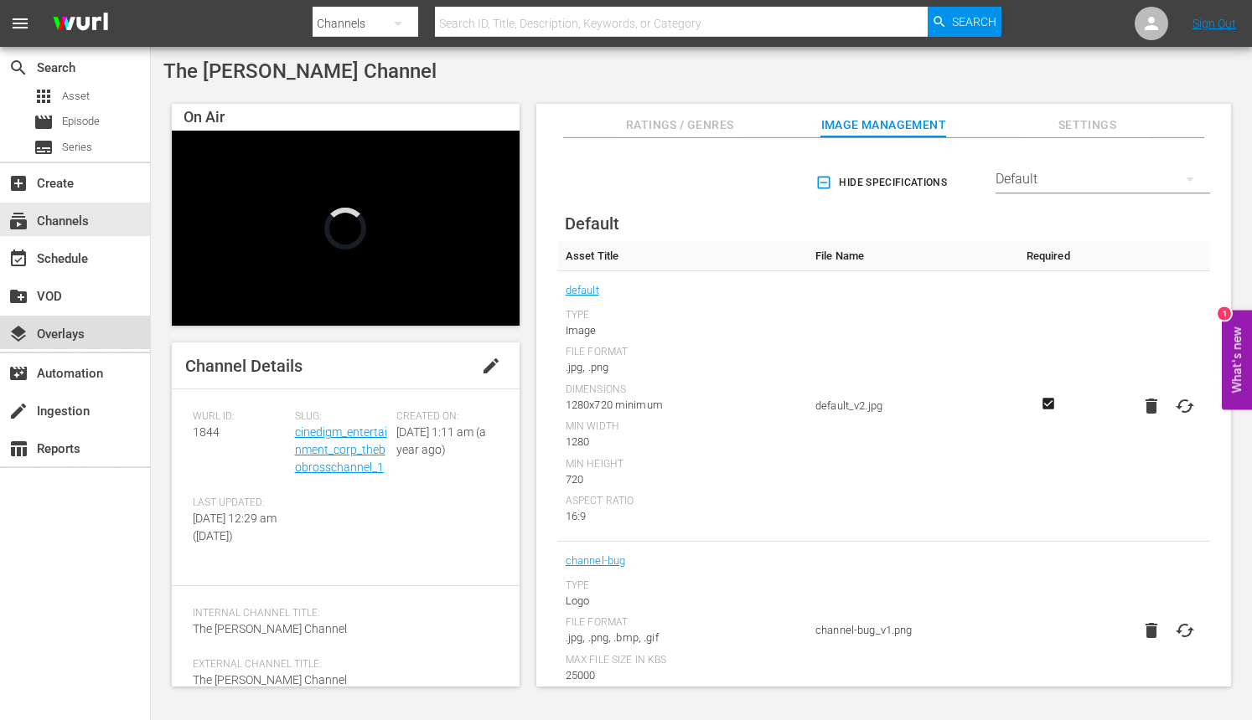
click at [77, 335] on div "layers Overlays" at bounding box center [47, 331] width 94 height 15
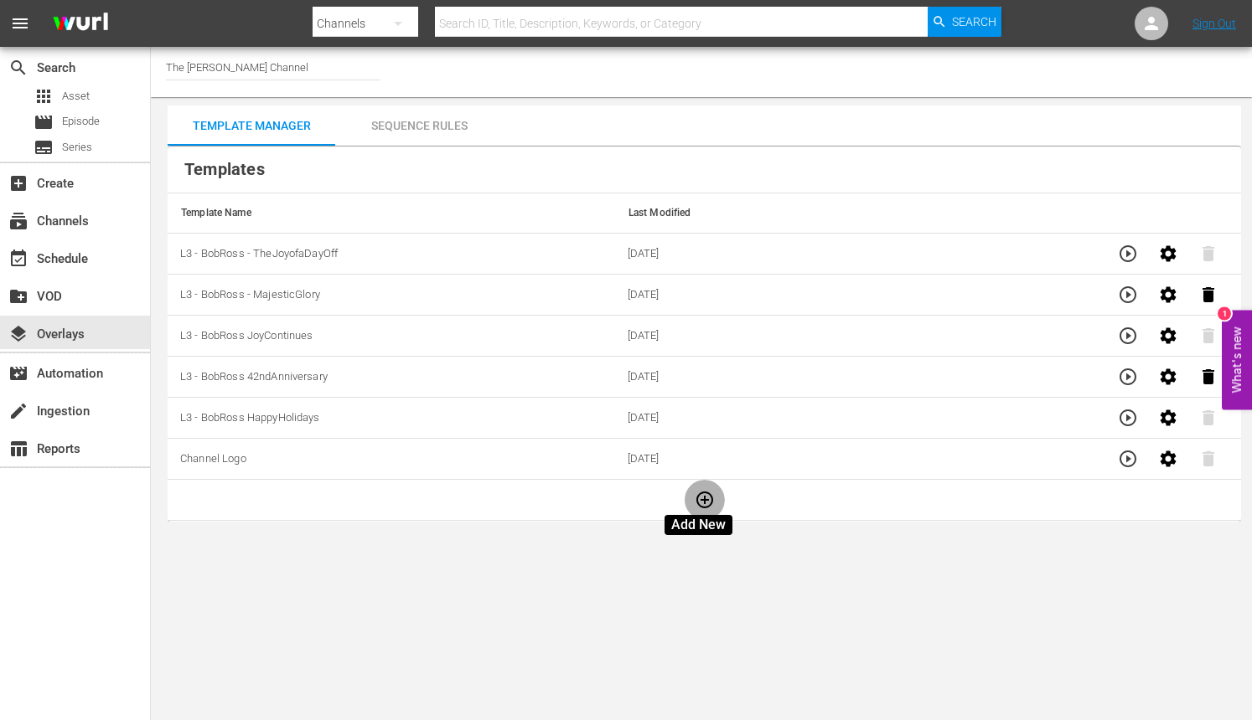
click at [701, 486] on button "button" at bounding box center [704, 500] width 40 height 40
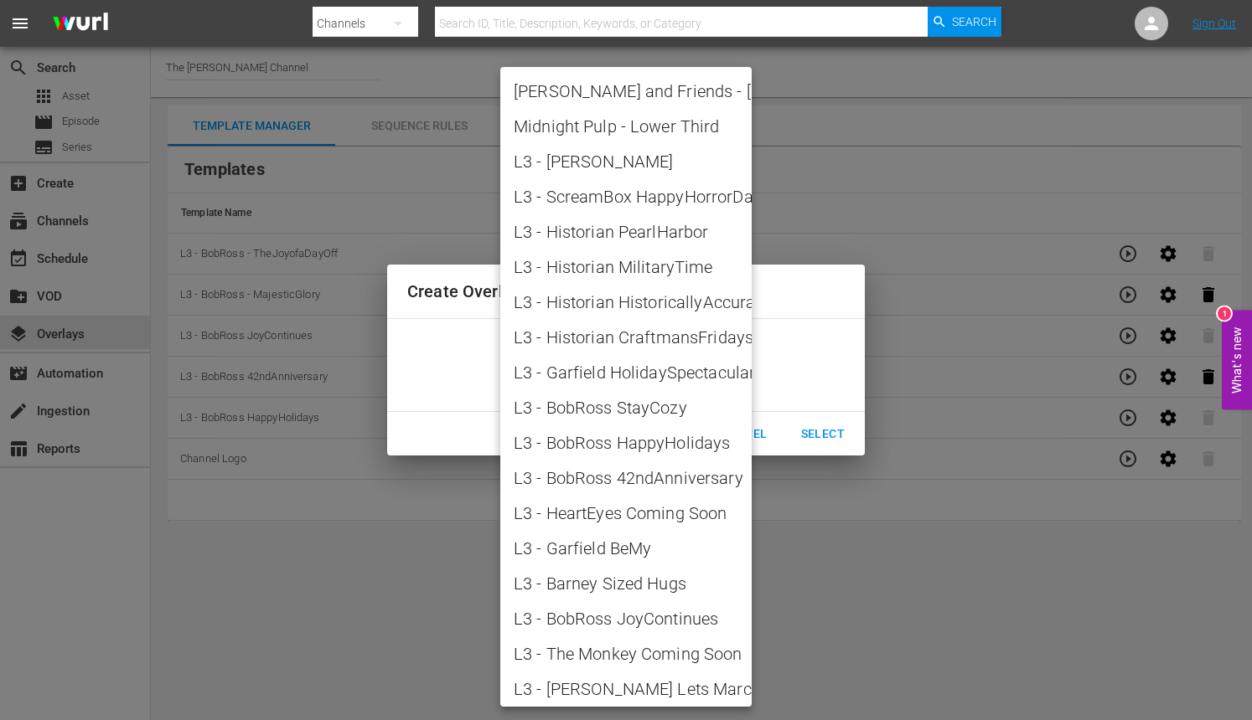
click at [730, 375] on body "menu Search By Channels Search ID, Title, Description, Keywords, or Category Se…" at bounding box center [626, 360] width 1252 height 720
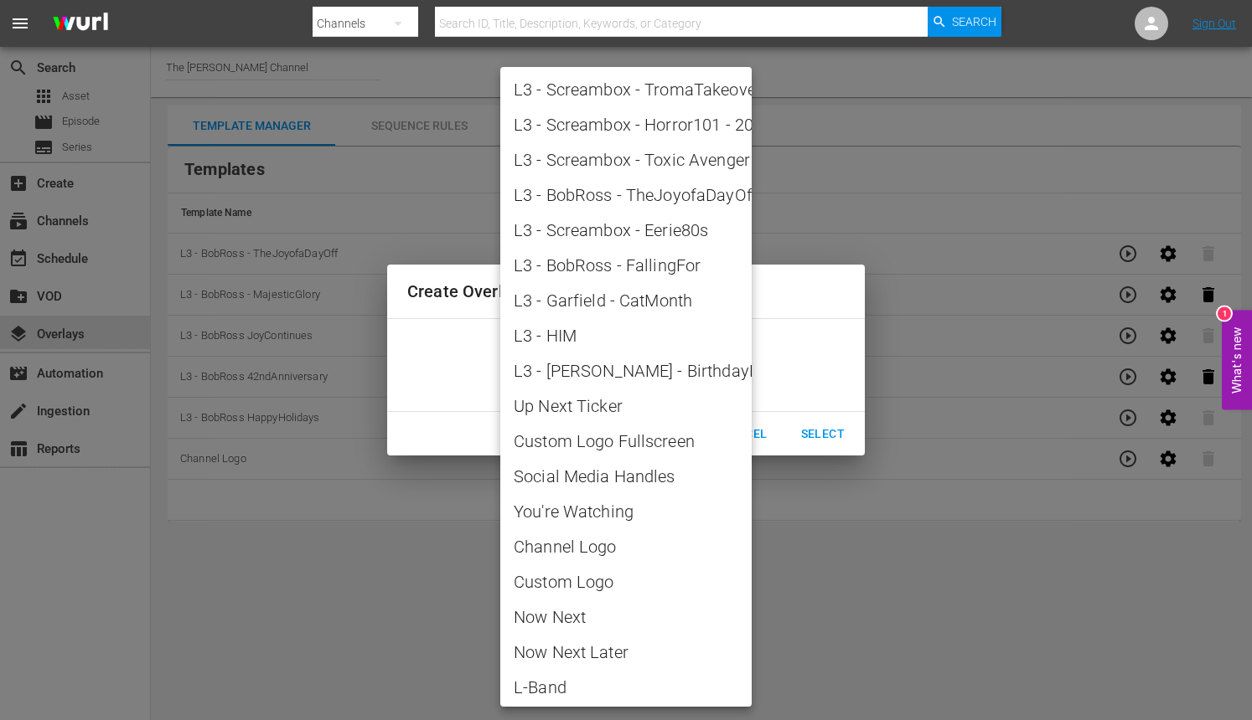
scroll to position [1704, 0]
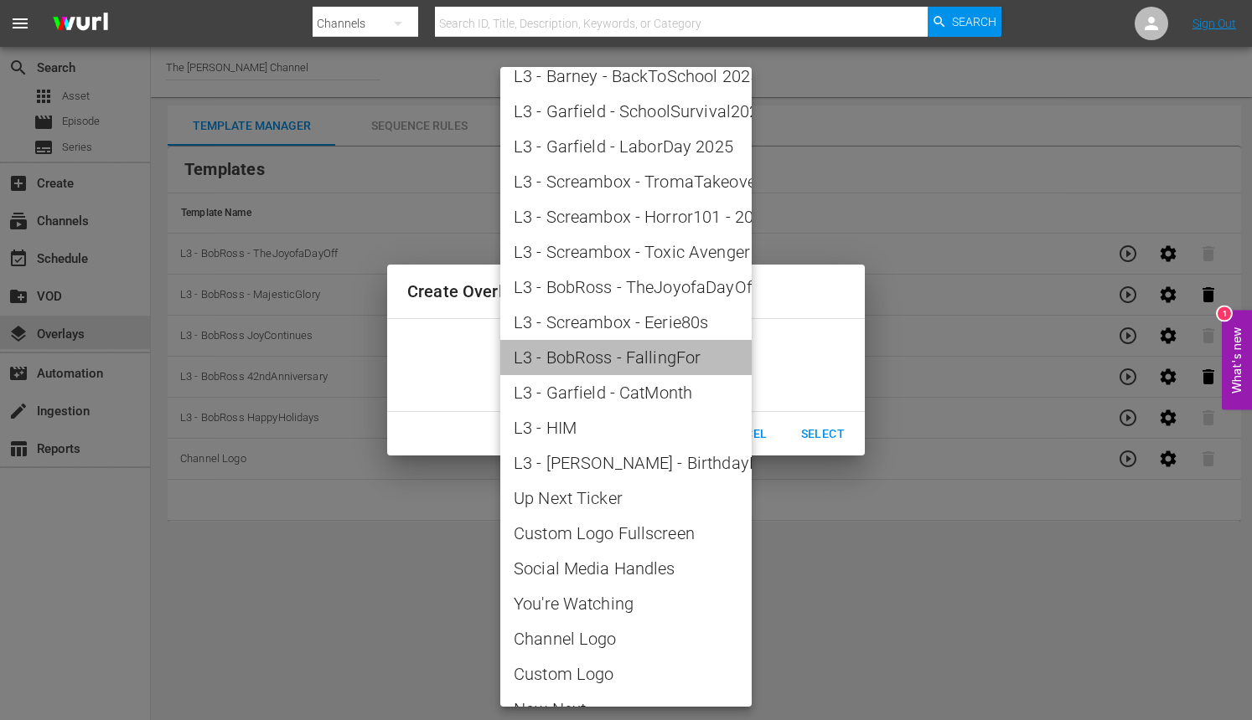
click at [651, 355] on span "L3 - BobRoss - FallingFor" at bounding box center [626, 357] width 225 height 25
type input "L3 - BobRoss - FallingFor"
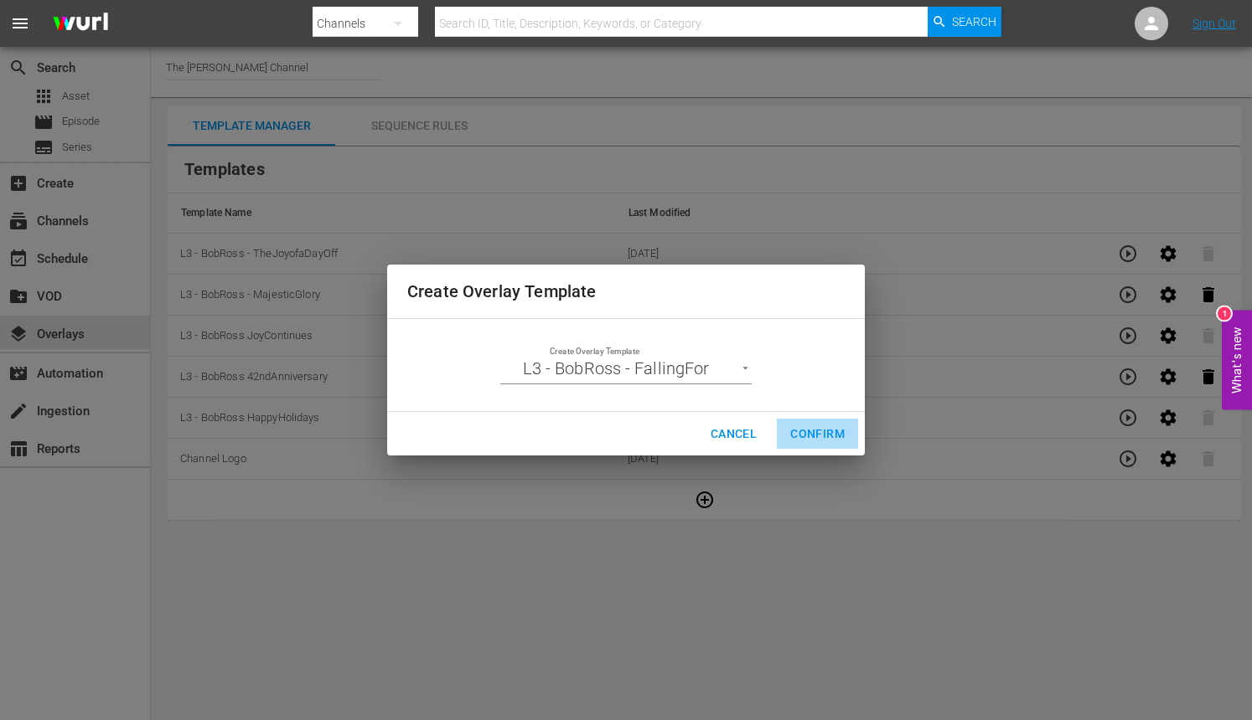
click at [806, 432] on span "Confirm" at bounding box center [817, 434] width 54 height 21
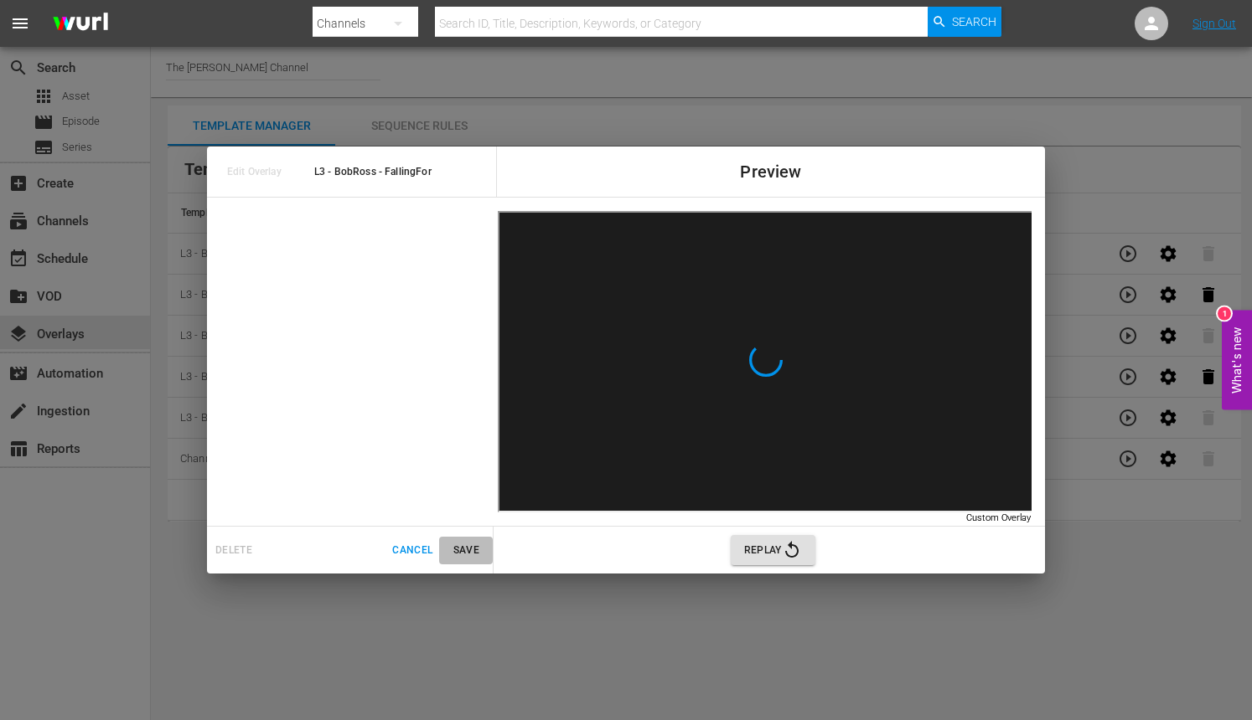
click at [473, 551] on span "Save" at bounding box center [466, 551] width 40 height 18
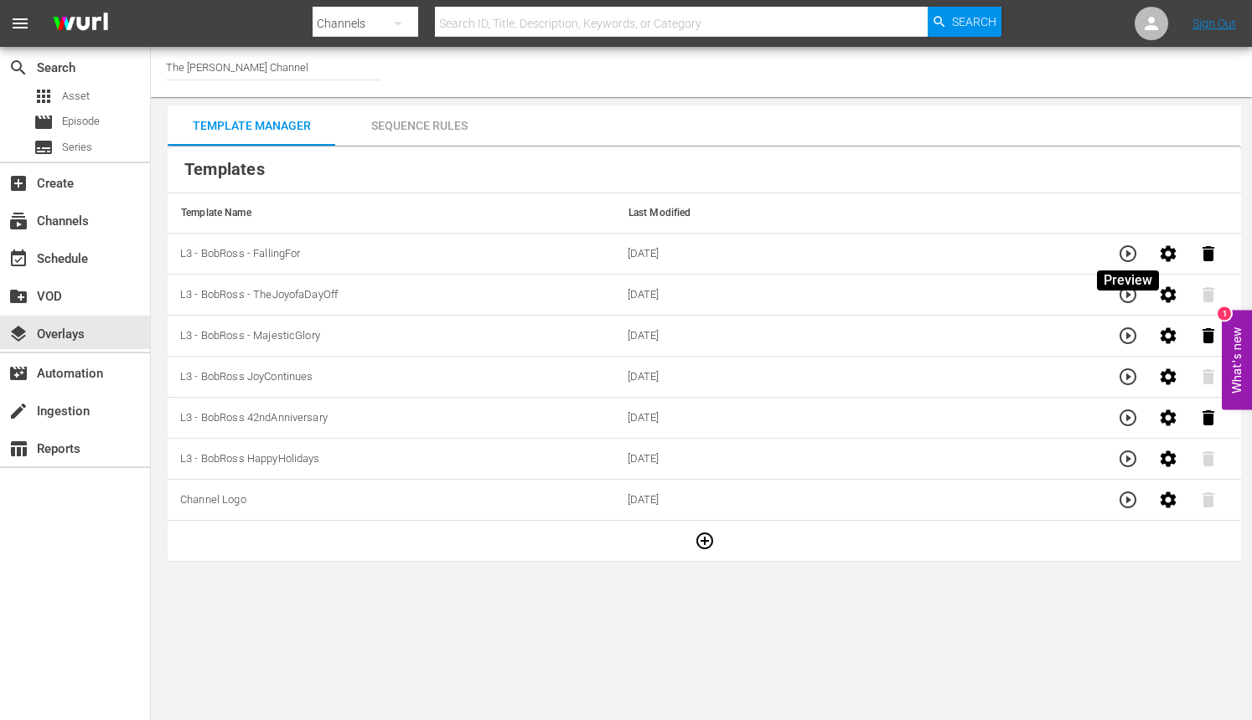
click at [1124, 250] on icon "button" at bounding box center [1128, 254] width 20 height 20
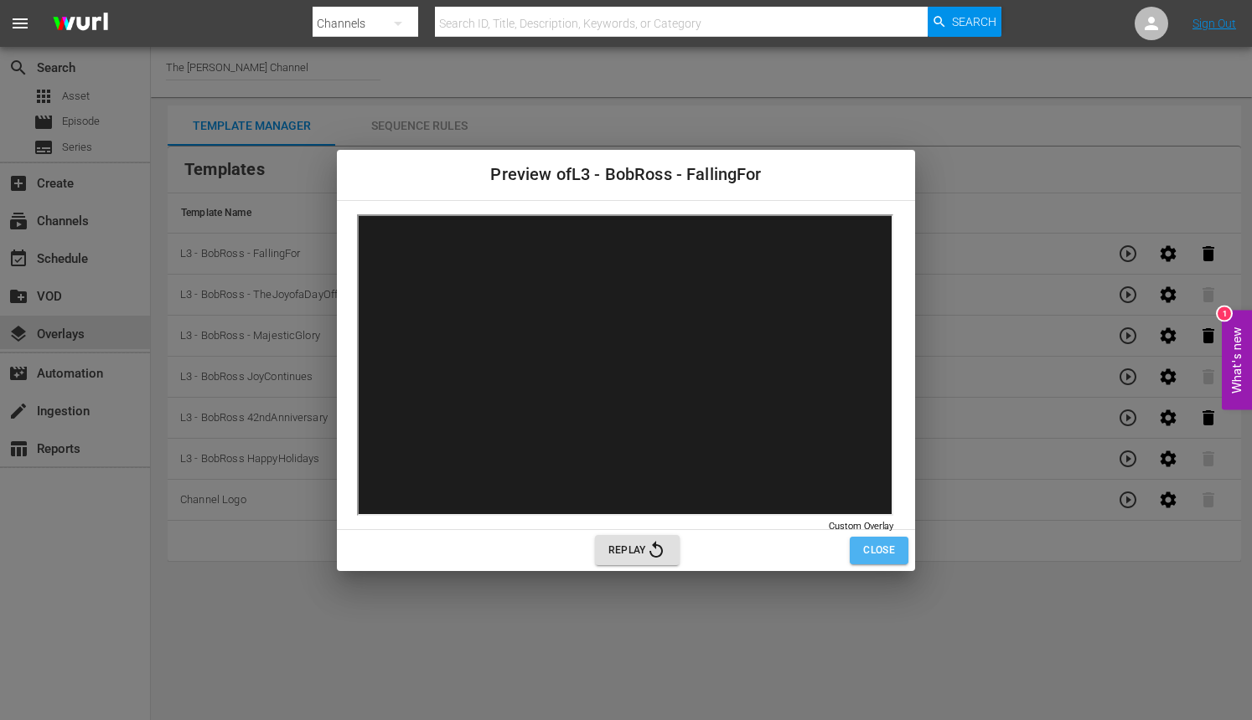
click at [899, 554] on button "Close" at bounding box center [878, 551] width 59 height 28
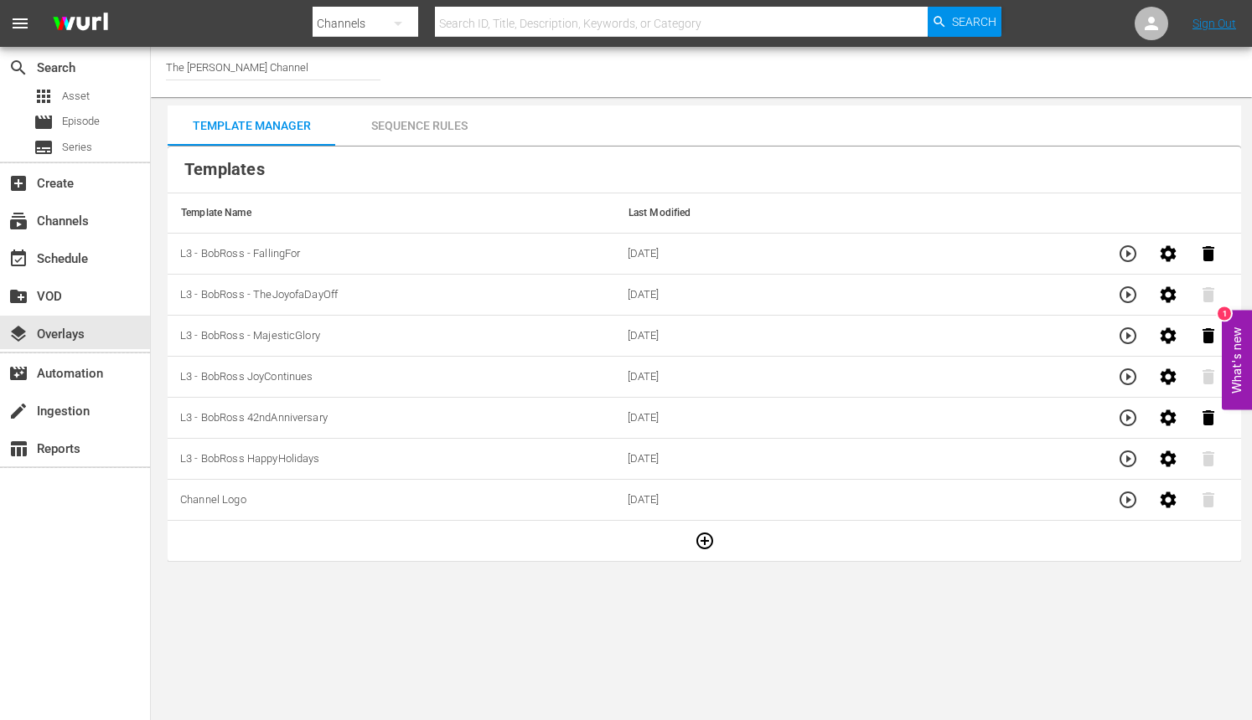
click at [439, 132] on div "Sequence Rules" at bounding box center [419, 126] width 168 height 40
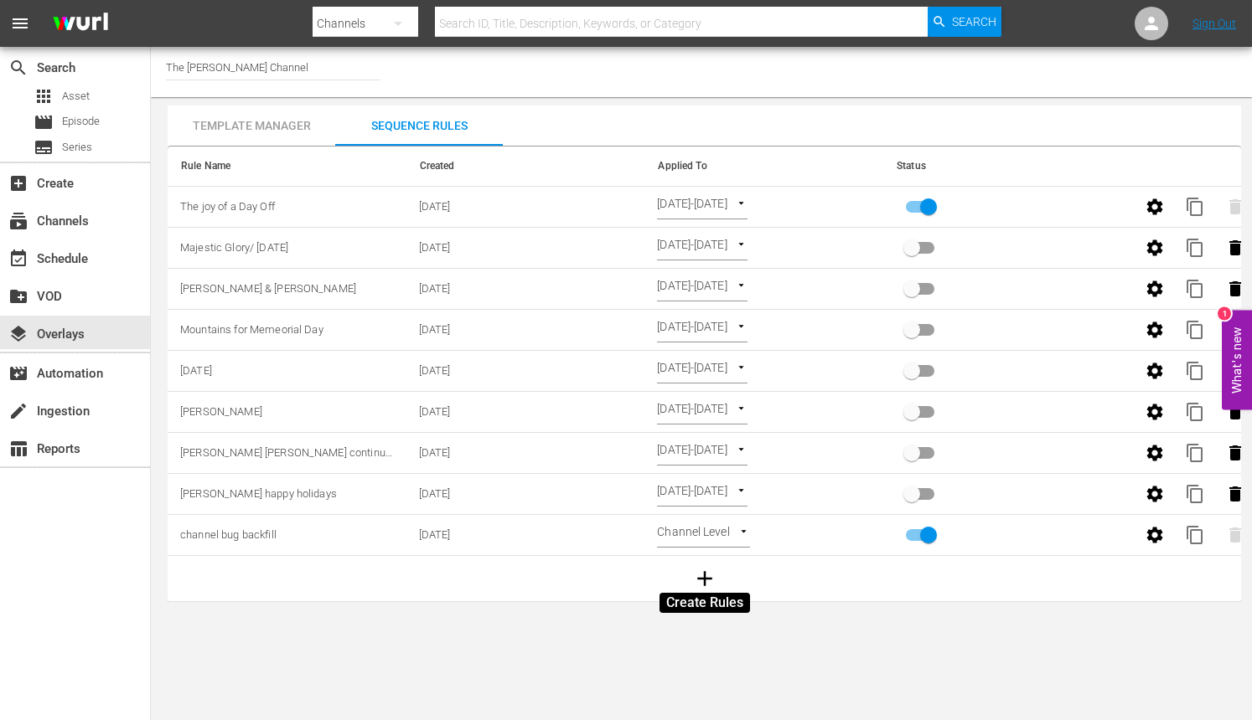
click at [712, 578] on icon "button" at bounding box center [704, 578] width 25 height 25
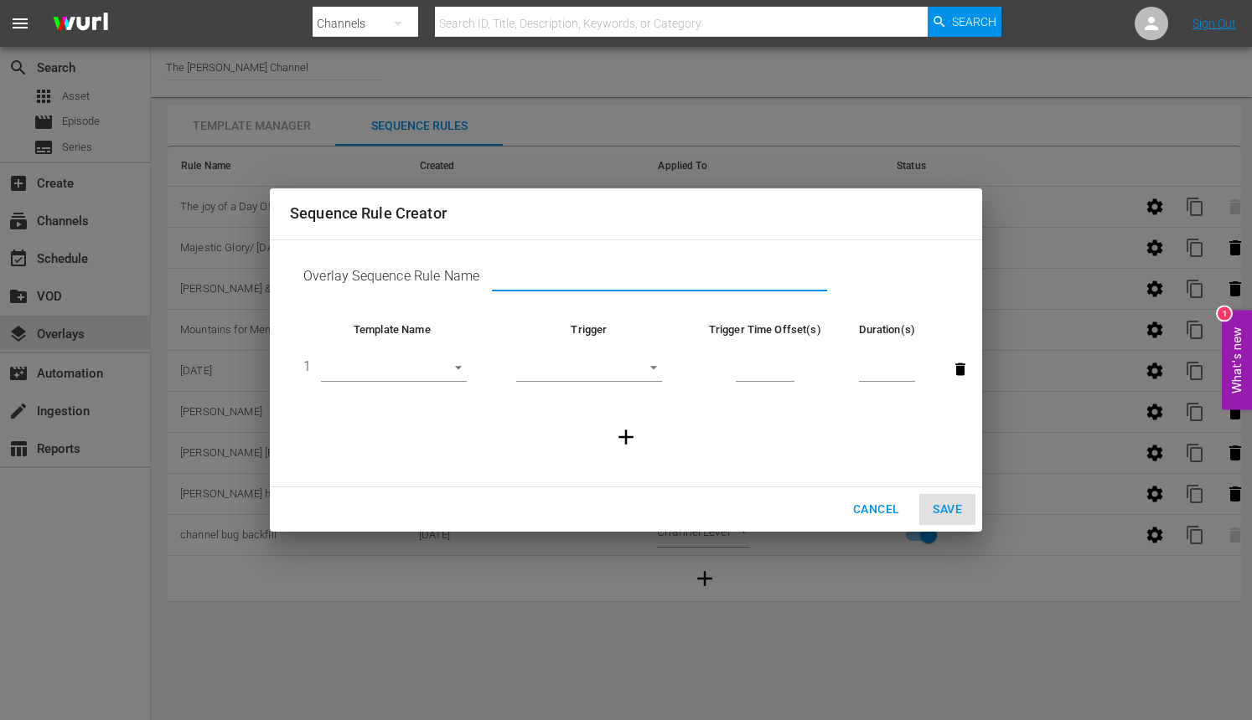
click at [545, 271] on input "text" at bounding box center [659, 279] width 335 height 25
paste input "Eerie 80s"
drag, startPoint x: 576, startPoint y: 282, endPoint x: 462, endPoint y: 289, distance: 115.0
click at [462, 289] on td "Overlay Sequence Rule Name Eerie 80s" at bounding box center [626, 280] width 672 height 52
paste input "Falling for Bob Ros"
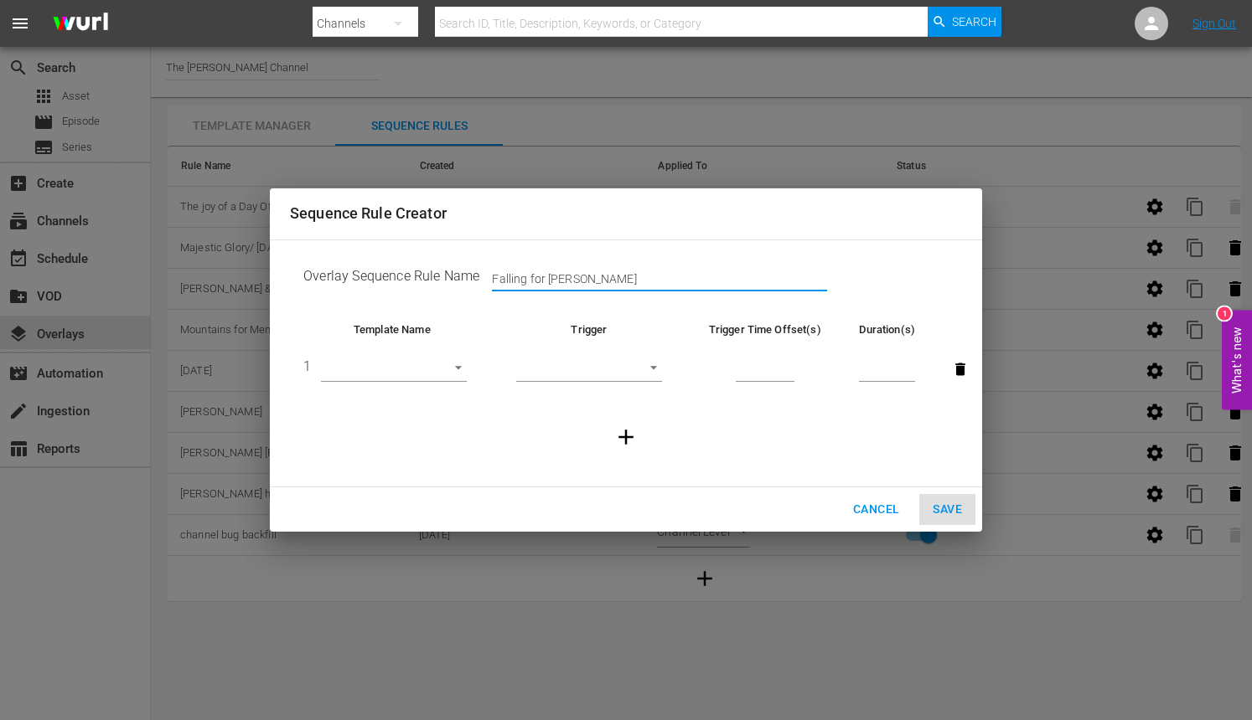
type input "Falling for Bob Ross"
click at [461, 367] on body "menu Search By Channels Search ID, Title, Description, Keywords, or Category Se…" at bounding box center [626, 360] width 1252 height 720
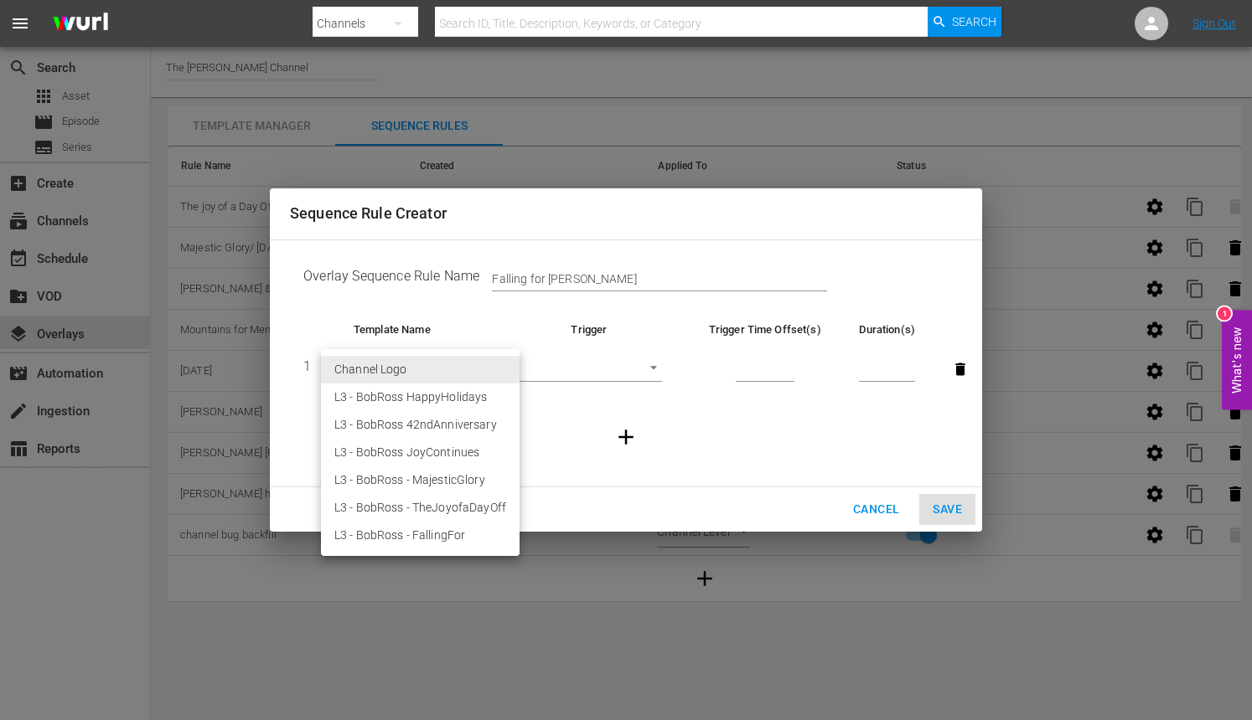
click at [443, 533] on li "L3 - BobRoss - FallingFor" at bounding box center [420, 536] width 199 height 28
type input "30480"
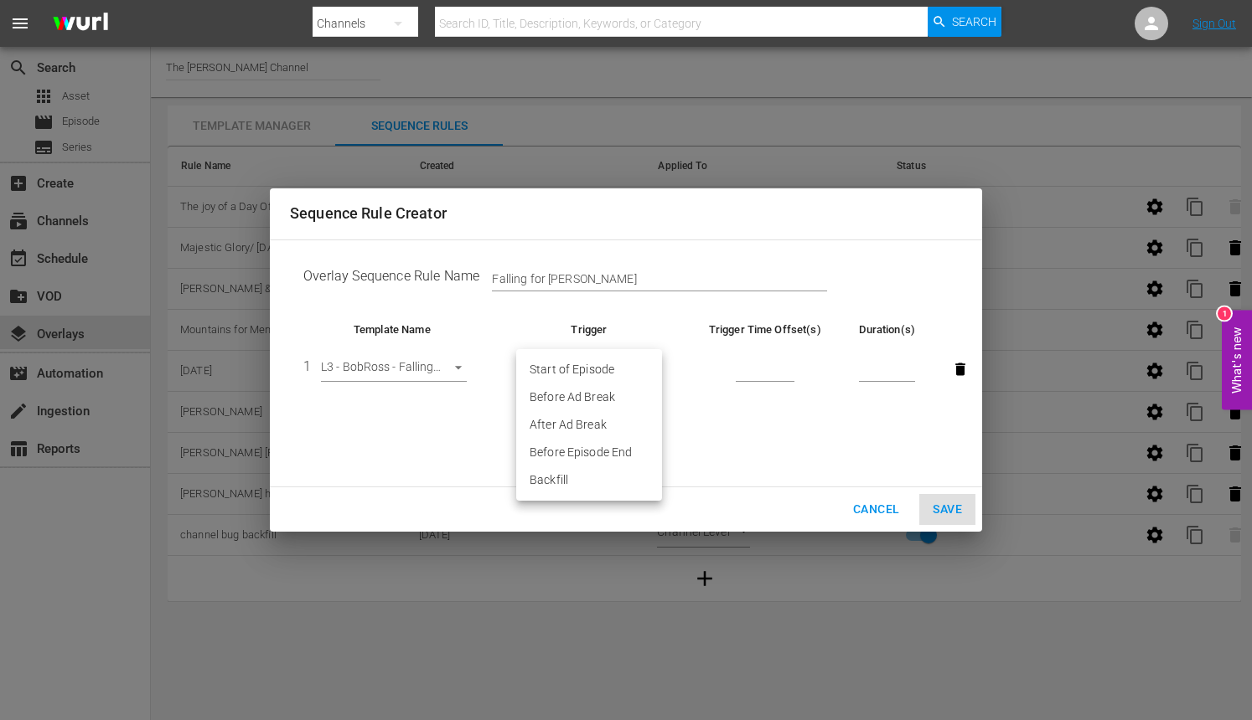
click at [585, 364] on body "menu Search By Channels Search ID, Title, Description, Keywords, or Category Se…" at bounding box center [626, 360] width 1252 height 720
click at [566, 452] on li "Before Episode End" at bounding box center [589, 453] width 146 height 28
type input "END_OF_EPISODE"
click at [763, 368] on input "number" at bounding box center [765, 370] width 59 height 25
type input "60"
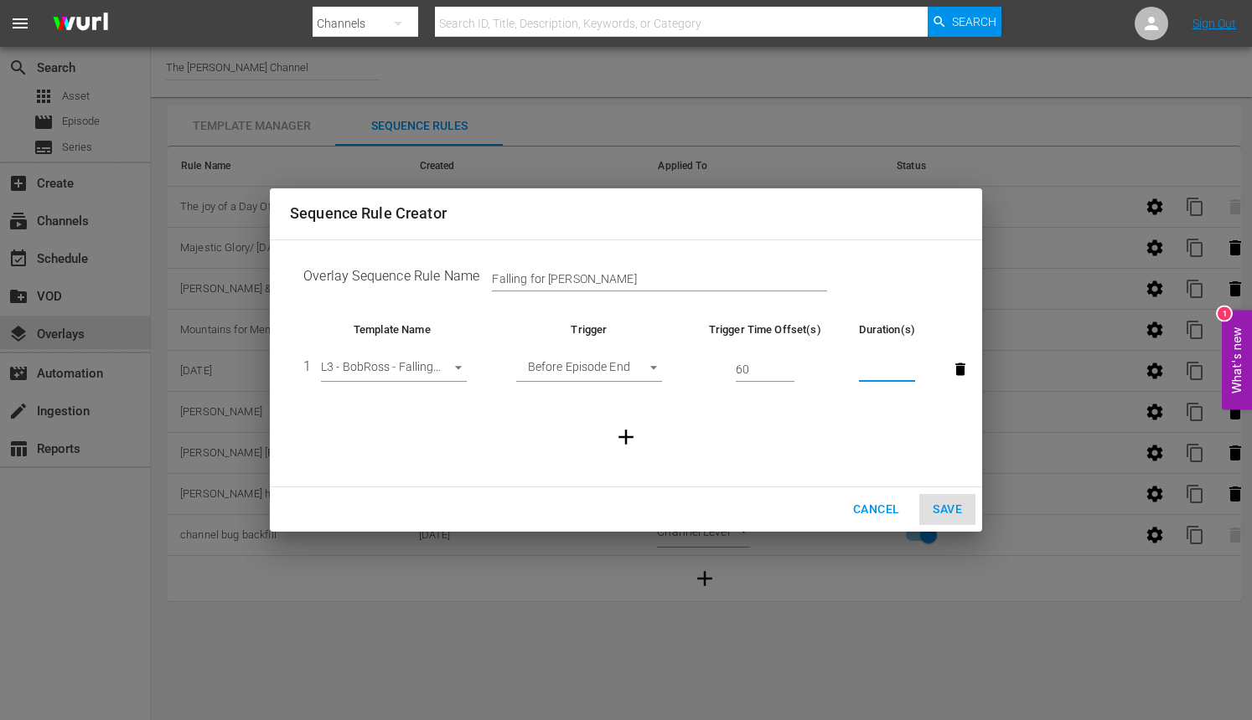
drag, startPoint x: 865, startPoint y: 380, endPoint x: 856, endPoint y: 379, distance: 8.4
click at [865, 380] on input "number" at bounding box center [887, 370] width 56 height 25
type input "30"
click at [943, 514] on span "Save" at bounding box center [946, 509] width 29 height 21
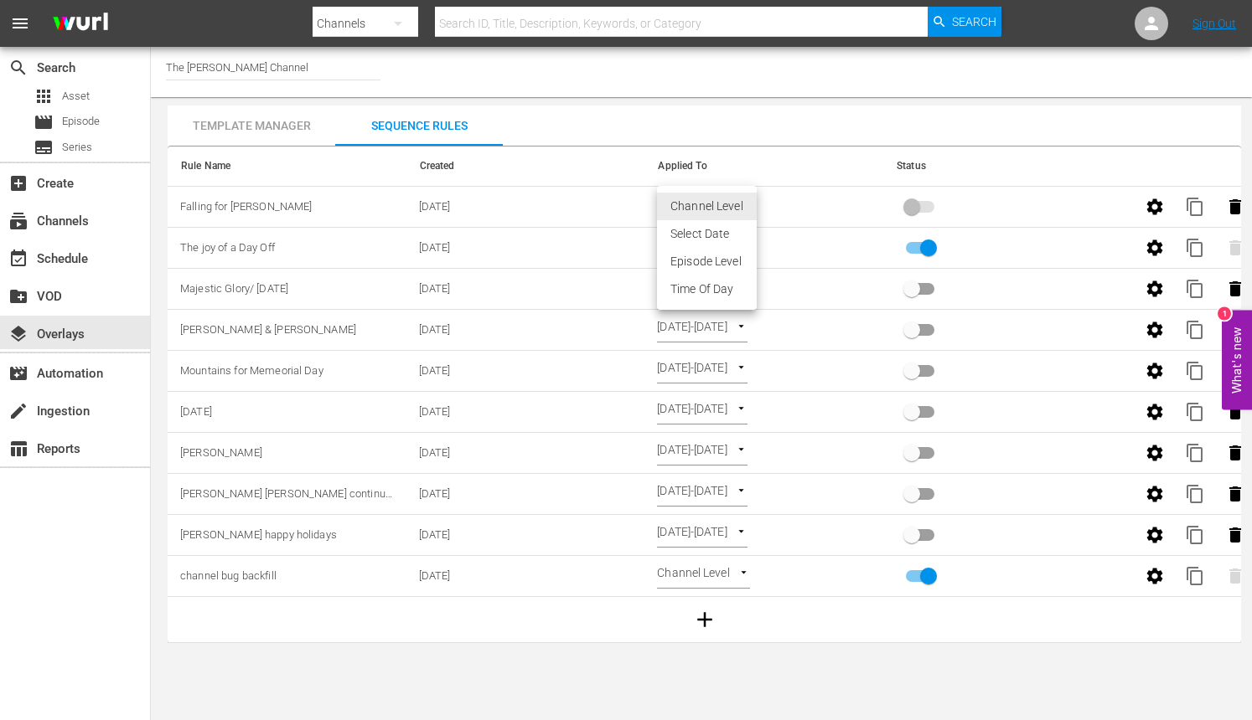
click at [729, 208] on body "menu Search By Channels Search ID, Title, Description, Keywords, or Category Se…" at bounding box center [626, 360] width 1252 height 720
click at [714, 225] on li "Select Date" at bounding box center [707, 234] width 100 height 28
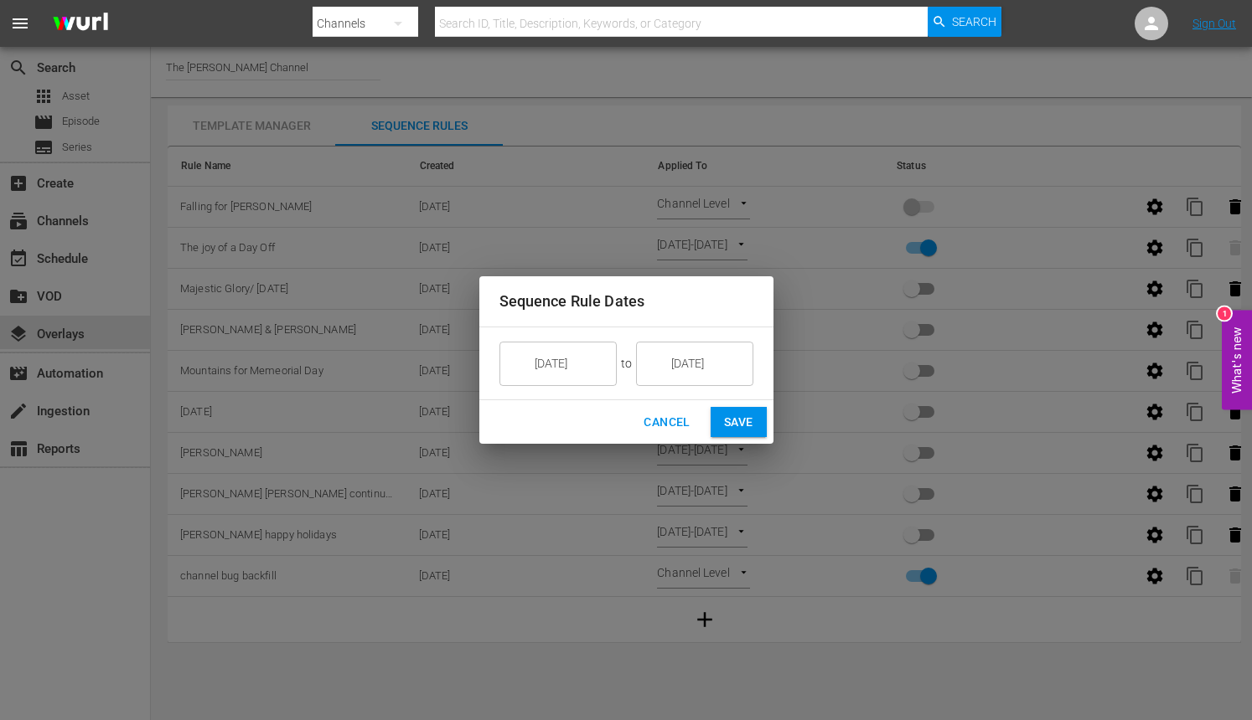
click at [571, 370] on input "8/28/25" at bounding box center [570, 363] width 94 height 45
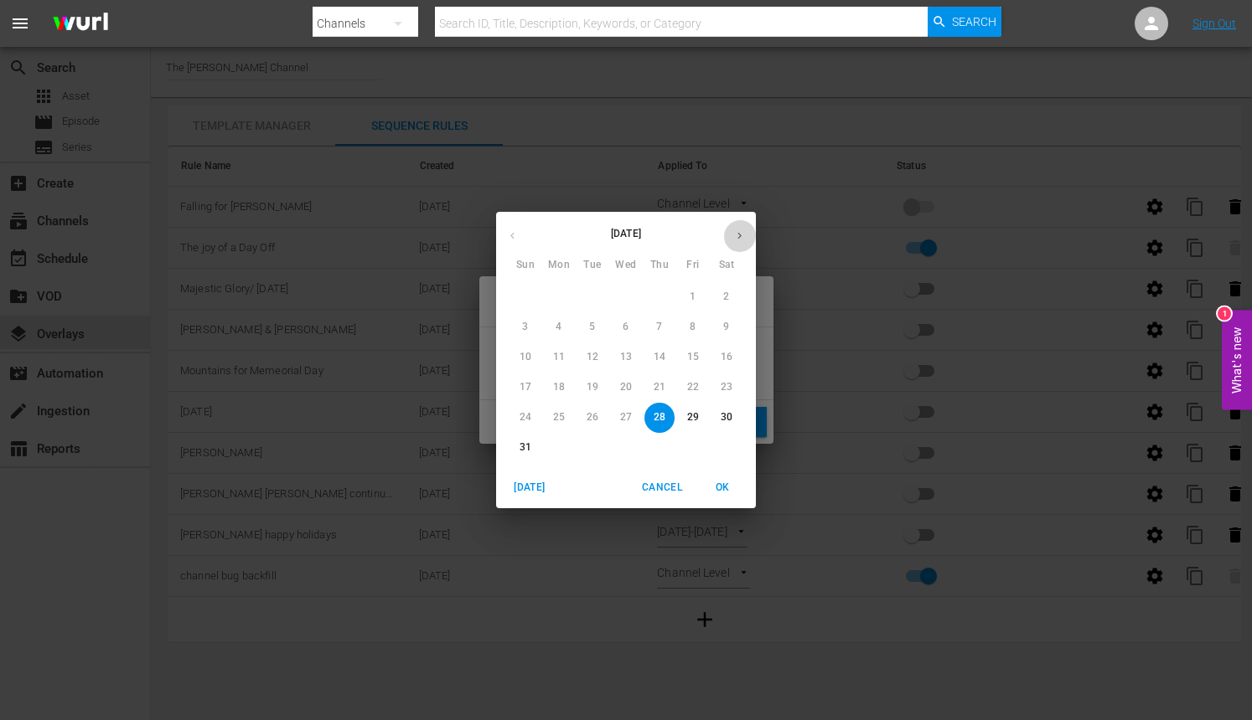
click at [732, 236] on button "button" at bounding box center [739, 235] width 33 height 33
click at [563, 385] on p "22" at bounding box center [559, 387] width 12 height 14
type input "9/22/25"
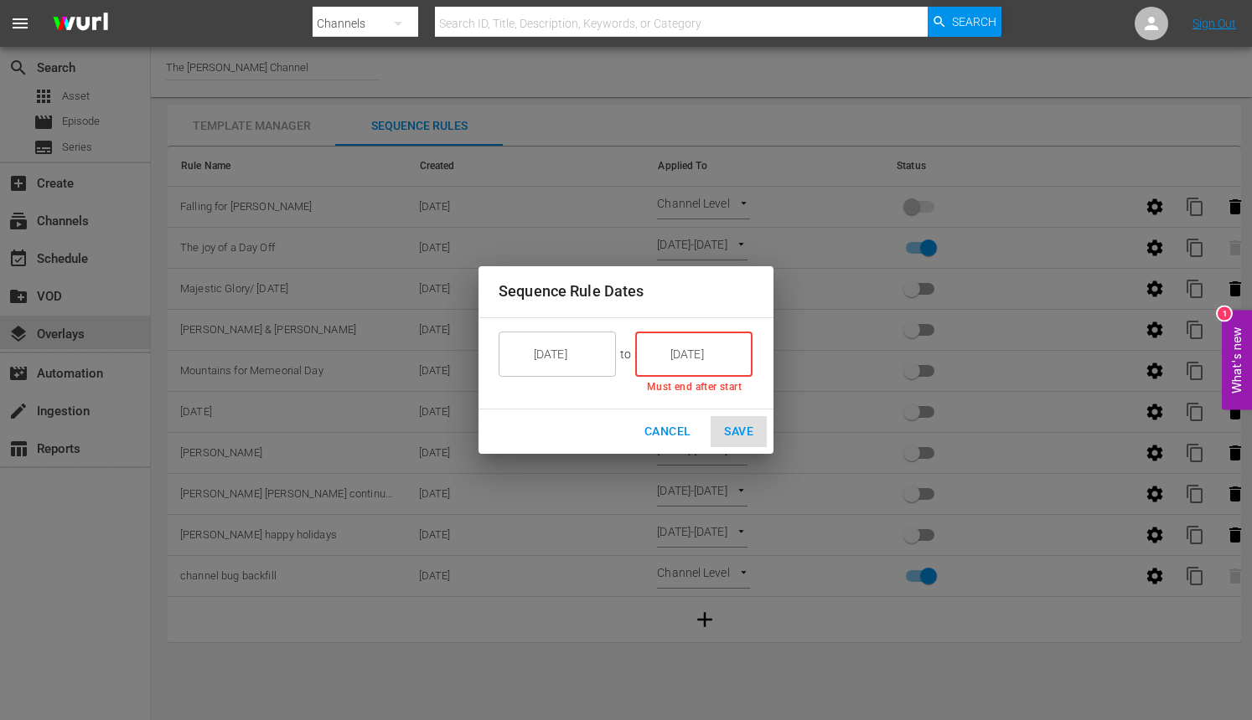
click at [680, 343] on input "8/28/25" at bounding box center [705, 354] width 94 height 45
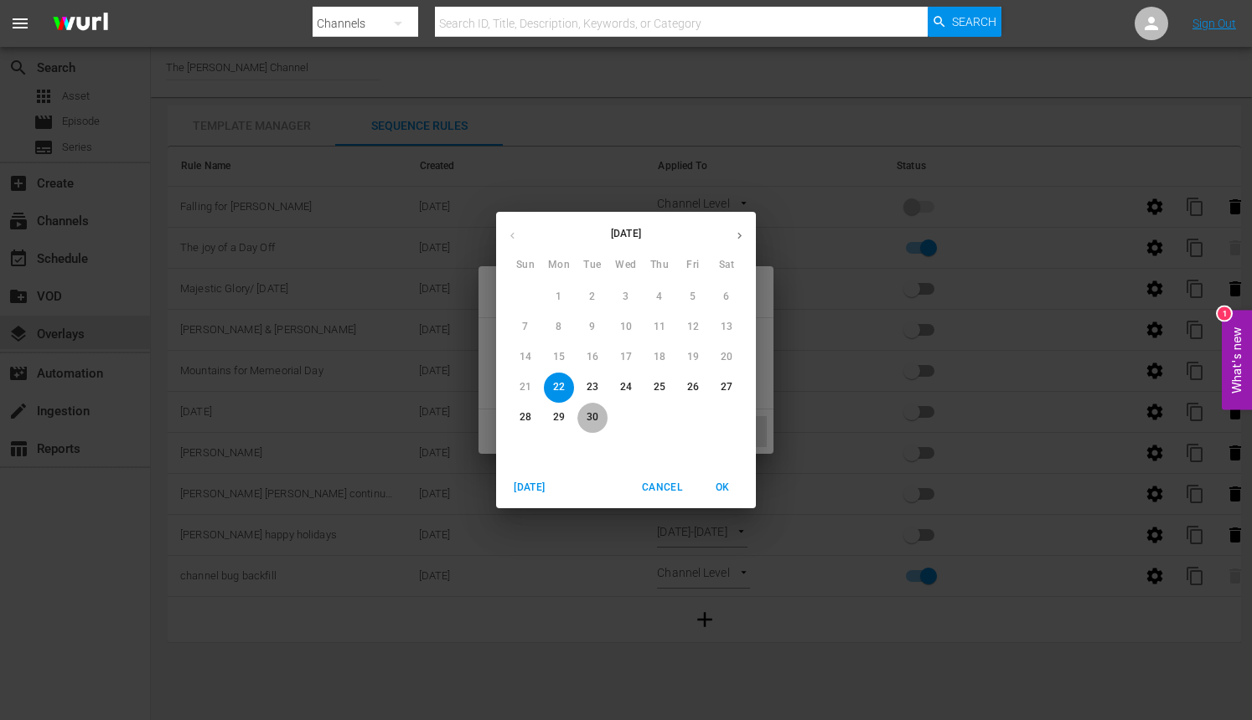
click at [594, 422] on p "30" at bounding box center [592, 418] width 12 height 14
type input "9/30/25"
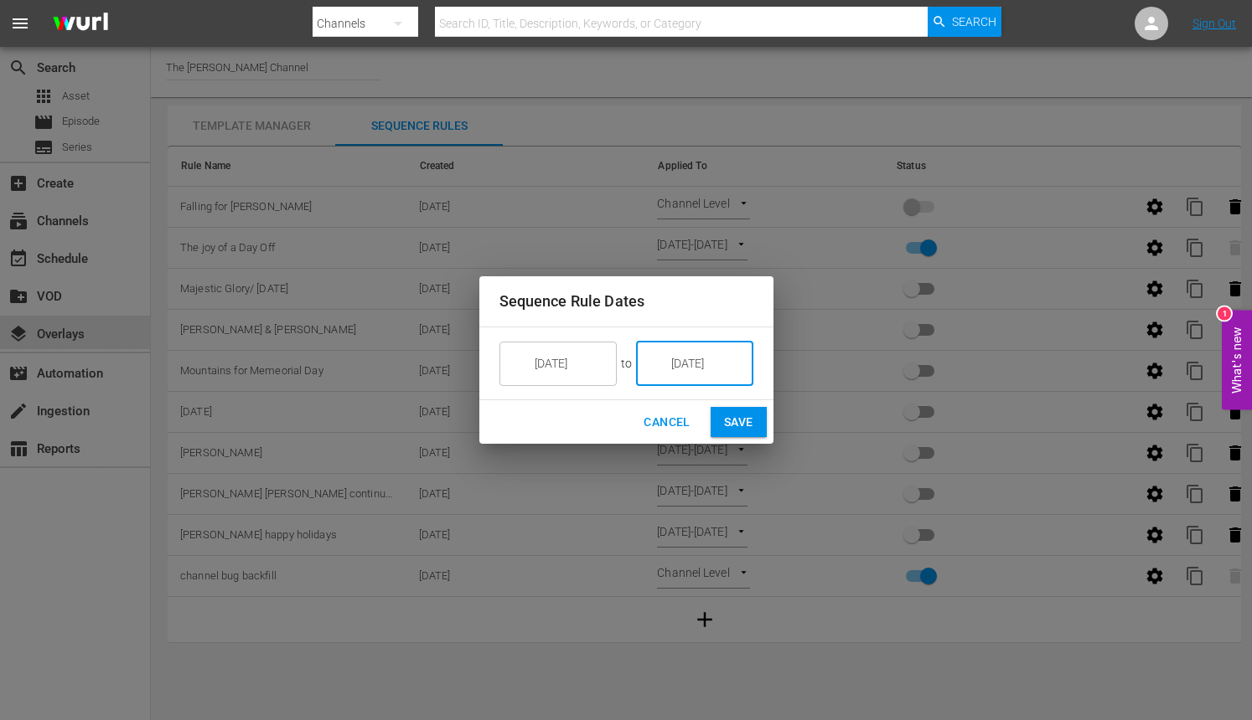
click at [737, 416] on span "Save" at bounding box center [738, 422] width 29 height 21
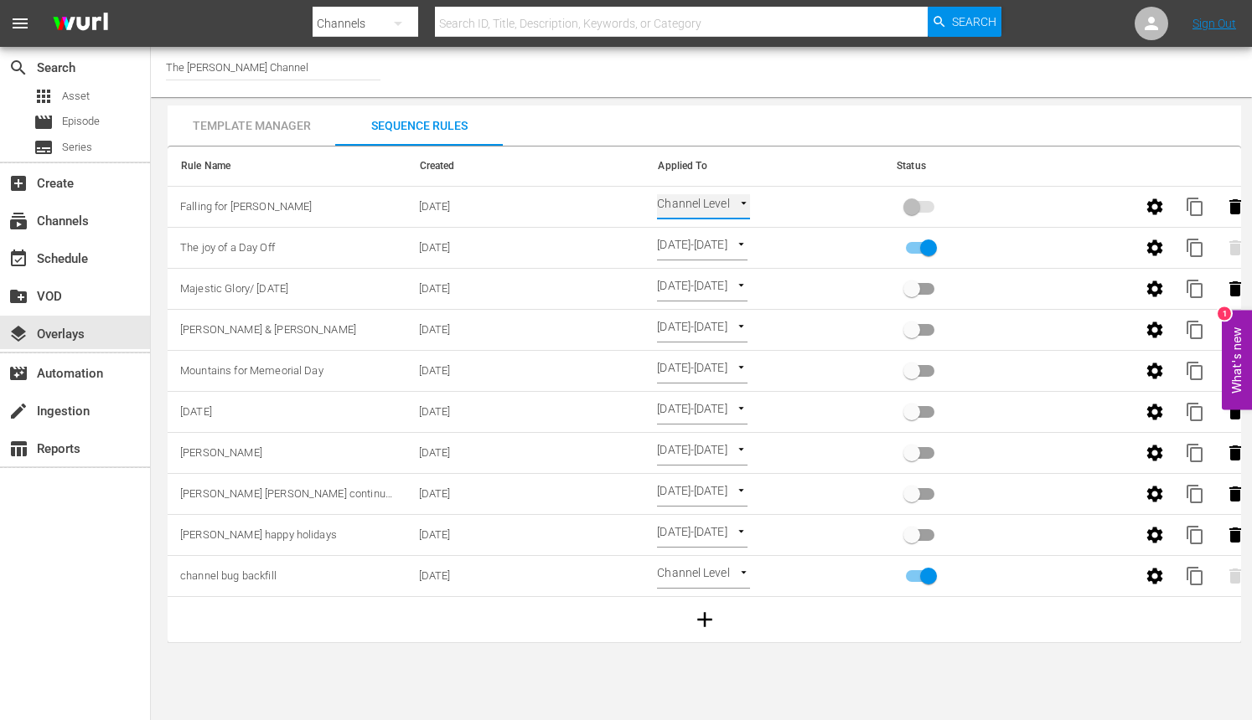
type input "SELECT_DATE"
click at [915, 204] on input "primary checkbox" at bounding box center [912, 210] width 96 height 32
checkbox input "true"
